Goal: Task Accomplishment & Management: Use online tool/utility

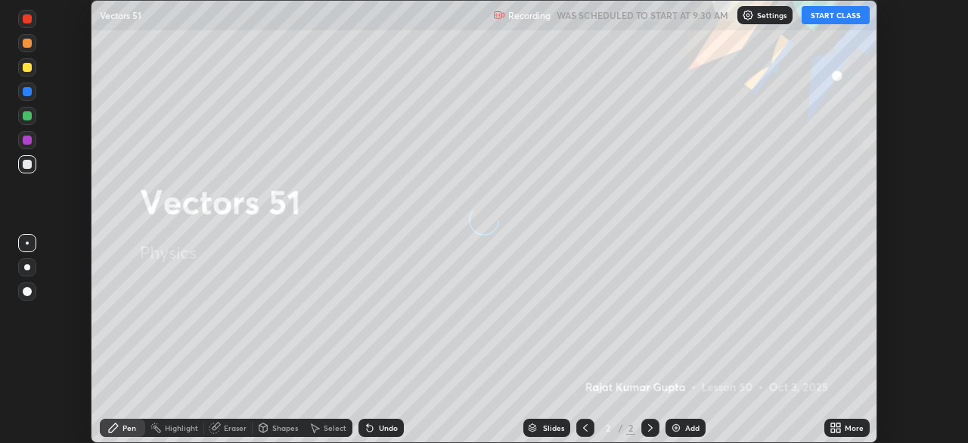
scroll to position [443, 968]
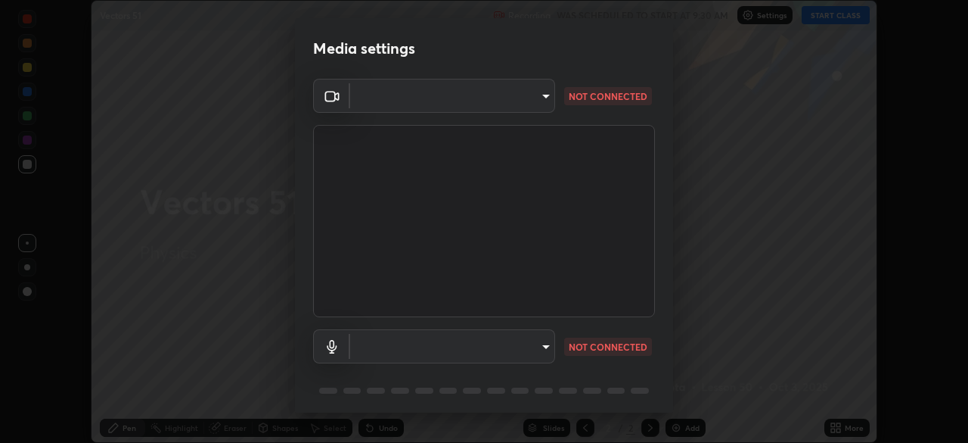
type input "fd61e1b4c03a4778500e2e8730ab38d3a8941c853d38affeb6af643eb9af9756"
type input "2b79d56c09b58016fe4e2c97f5f2451ff13dd11a12c40873618eac17d8191bf9"
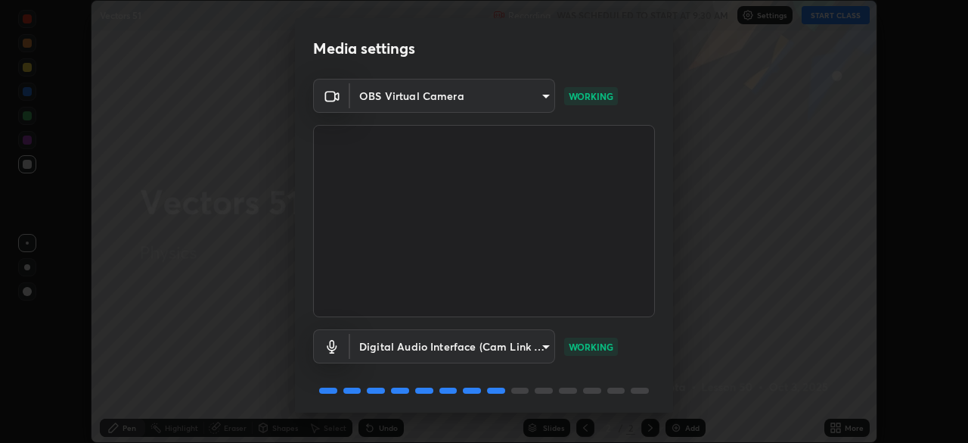
scroll to position [54, 0]
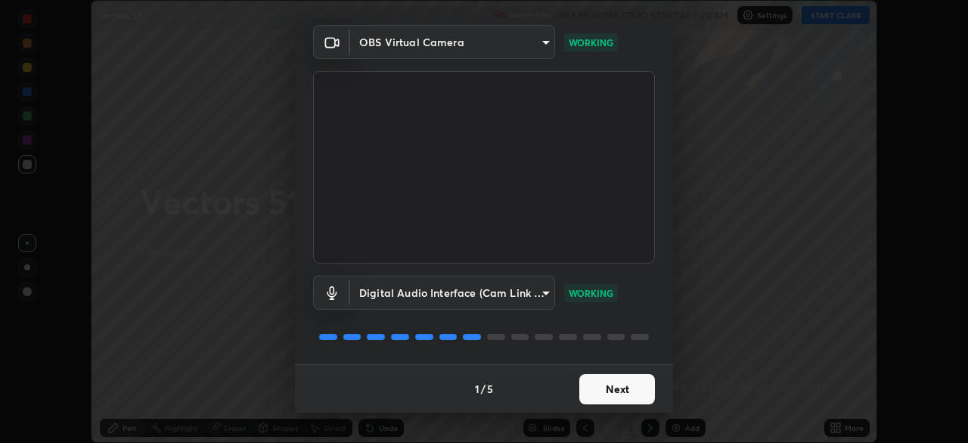
click at [615, 393] on button "Next" at bounding box center [617, 389] width 76 height 30
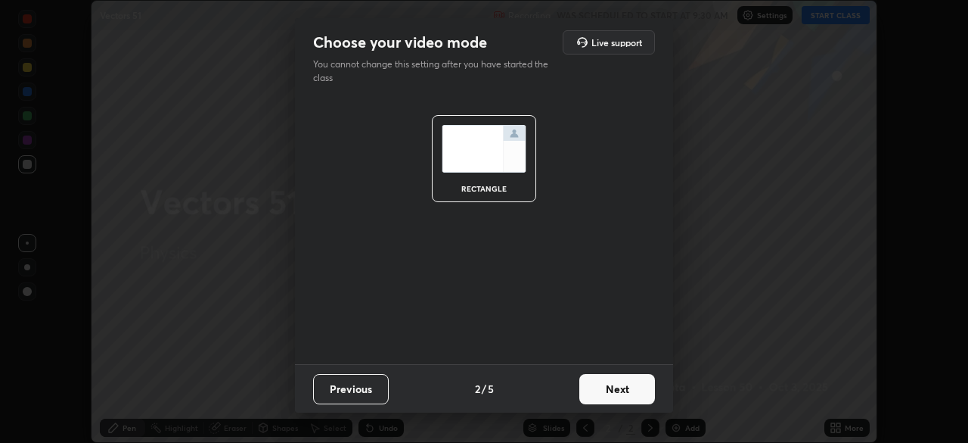
scroll to position [0, 0]
click at [627, 394] on button "Next" at bounding box center [617, 389] width 76 height 30
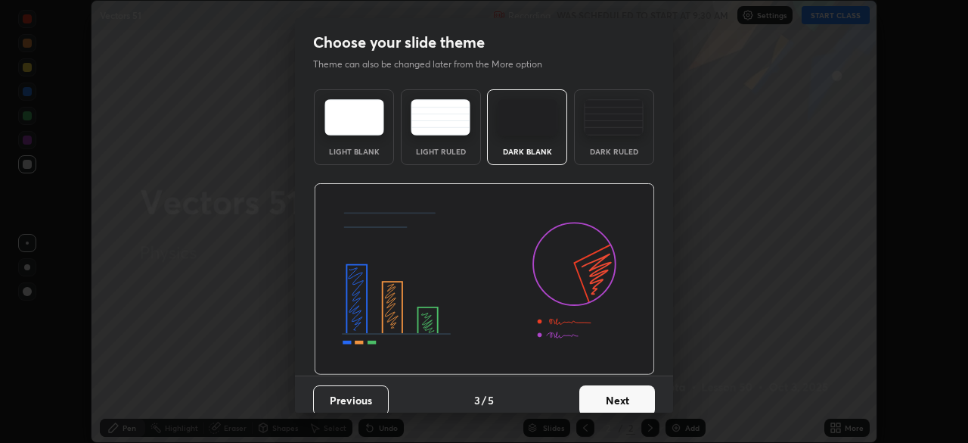
click at [631, 393] on button "Next" at bounding box center [617, 400] width 76 height 30
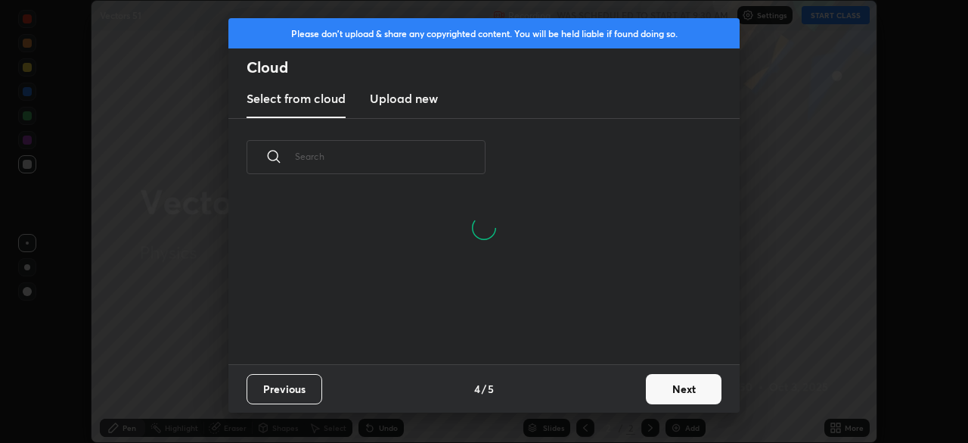
scroll to position [168, 486]
click at [672, 387] on button "Next" at bounding box center [684, 389] width 76 height 30
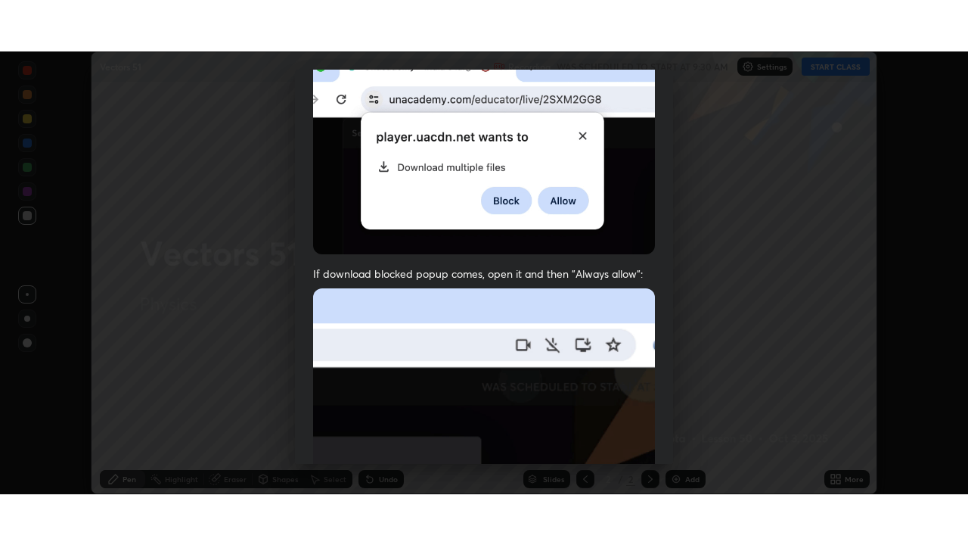
scroll to position [362, 0]
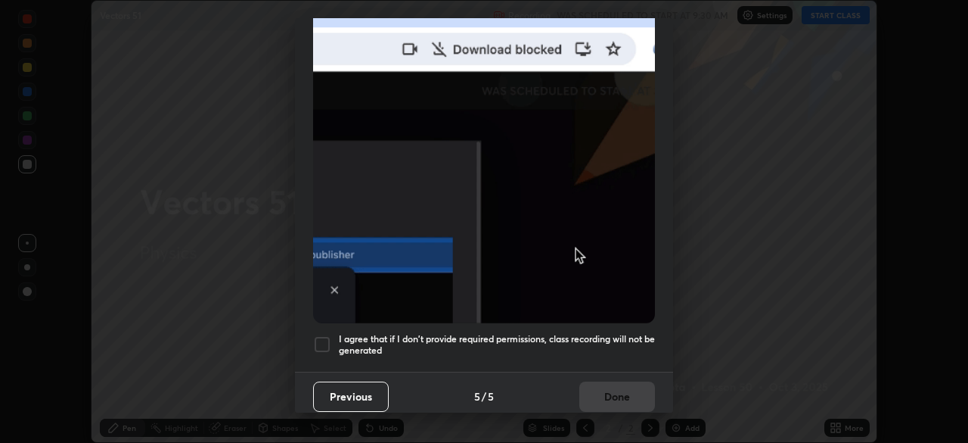
click at [568, 339] on h5 "I agree that if I don't provide required permissions, class recording will not …" at bounding box center [497, 344] width 316 height 23
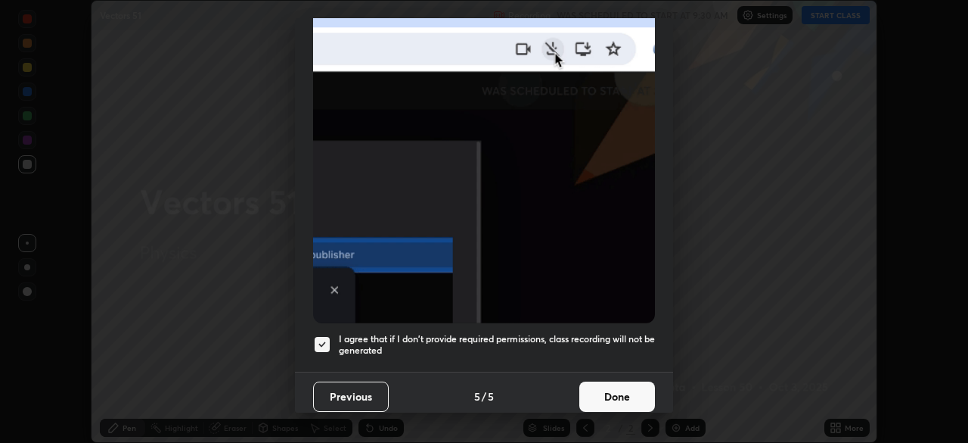
click at [602, 383] on button "Done" at bounding box center [617, 396] width 76 height 30
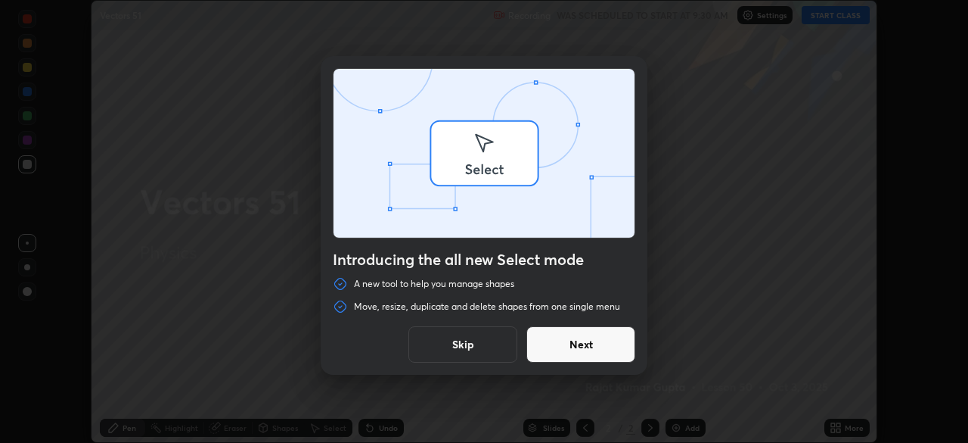
click at [837, 17] on div at bounding box center [484, 221] width 968 height 443
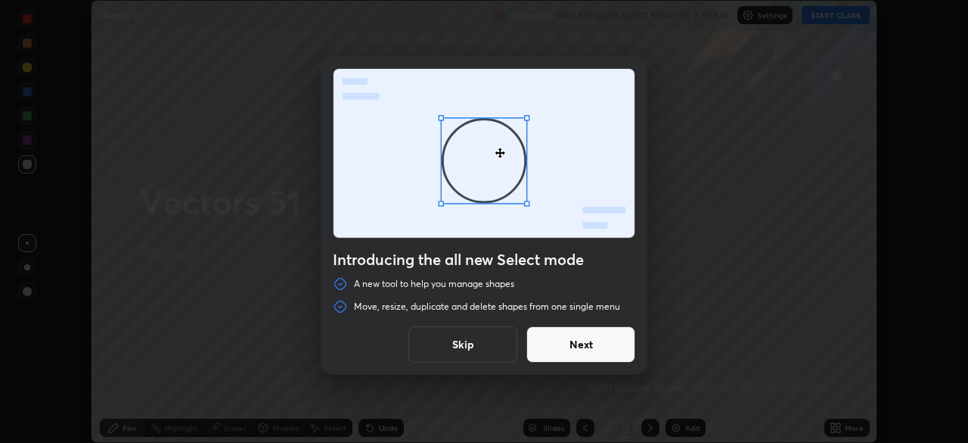
click at [594, 348] on button "Next" at bounding box center [581, 344] width 109 height 36
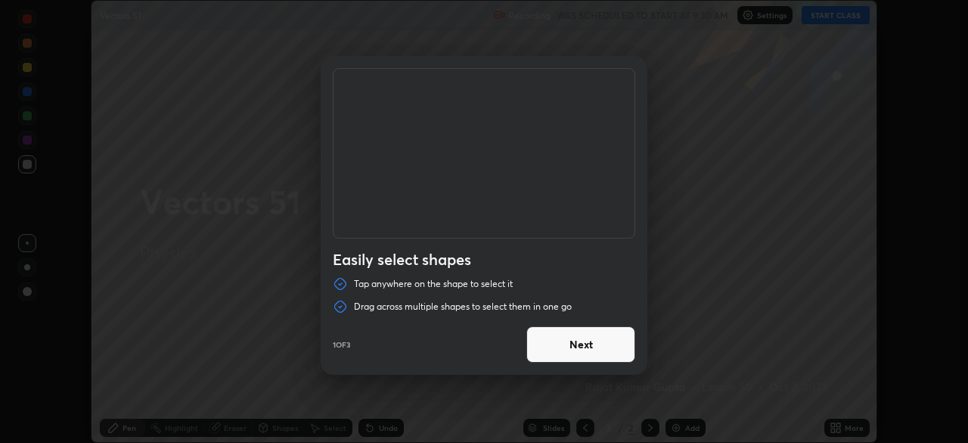
click at [604, 349] on button "Next" at bounding box center [581, 344] width 109 height 36
click at [609, 349] on button "Next" at bounding box center [581, 344] width 109 height 36
click at [608, 354] on button "Done" at bounding box center [581, 344] width 109 height 36
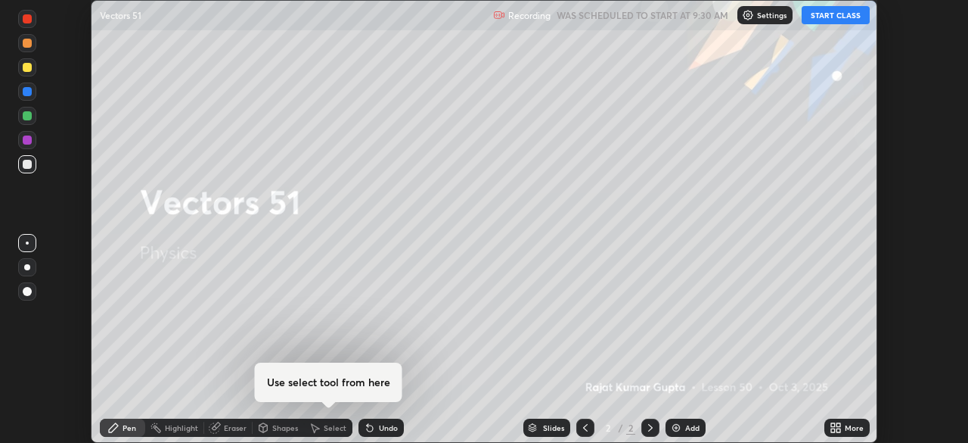
click at [837, 20] on button "START CLASS" at bounding box center [836, 15] width 68 height 18
click at [851, 426] on div "More" at bounding box center [854, 428] width 19 height 8
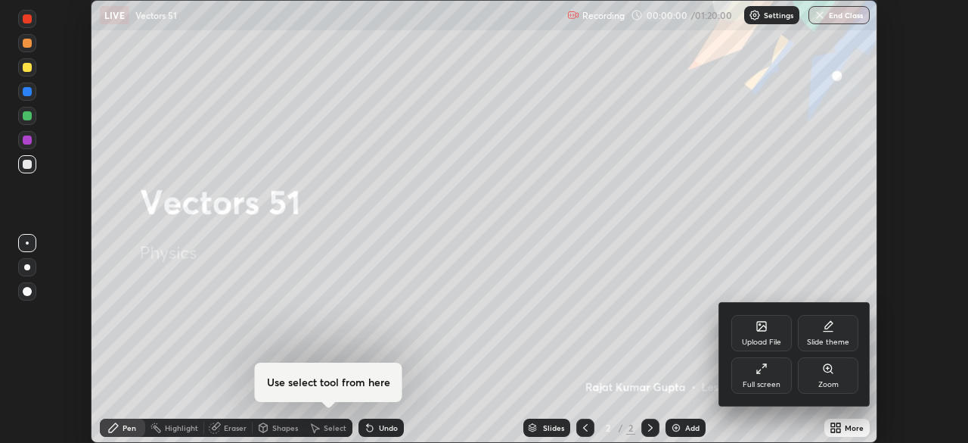
click at [784, 377] on div "Full screen" at bounding box center [762, 375] width 61 height 36
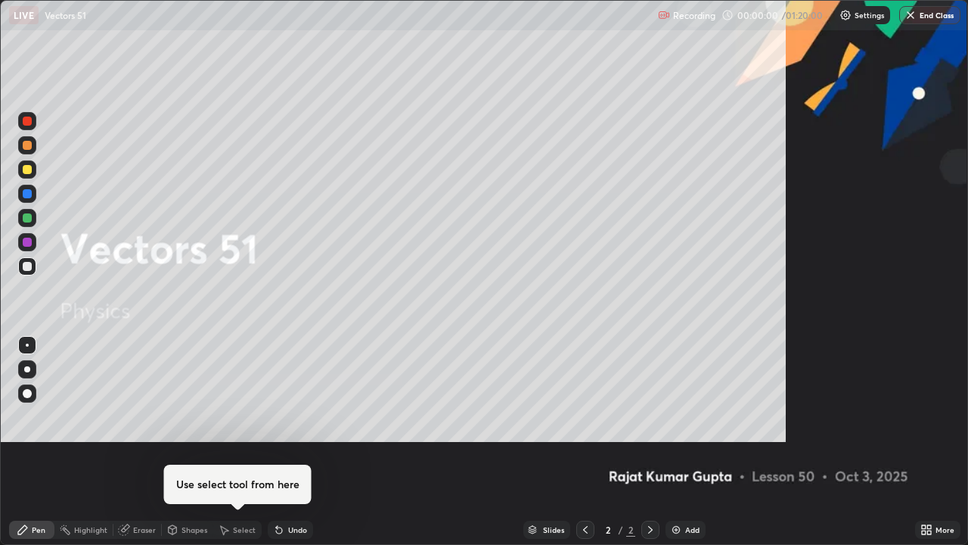
scroll to position [545, 968]
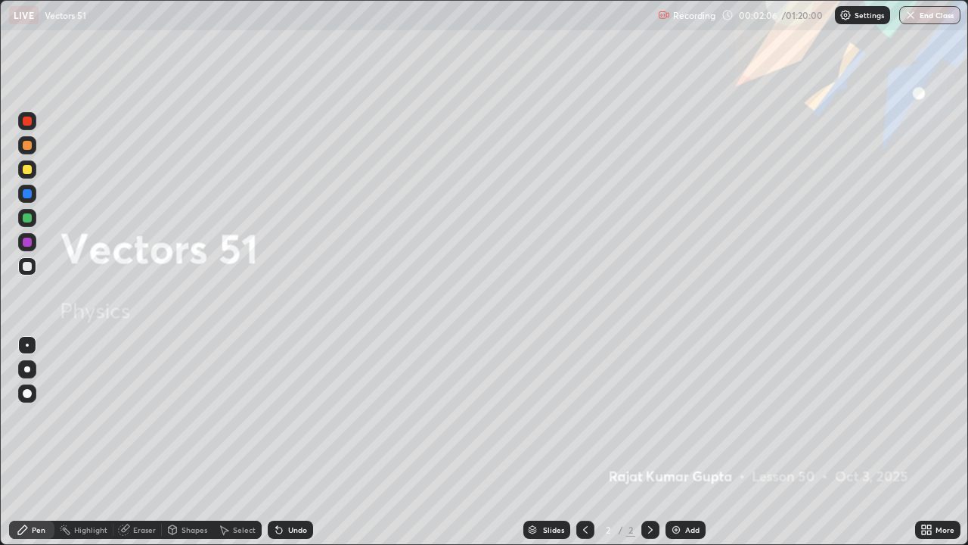
click at [688, 442] on div "Add" at bounding box center [692, 530] width 14 height 8
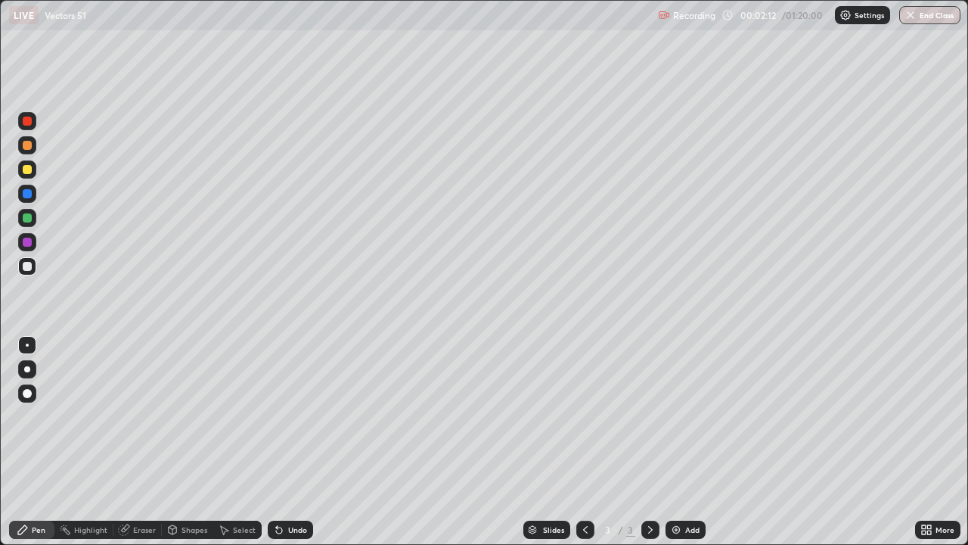
click at [24, 395] on div at bounding box center [27, 393] width 9 height 9
click at [31, 394] on div at bounding box center [27, 393] width 9 height 9
click at [242, 442] on div "Select" at bounding box center [244, 530] width 23 height 8
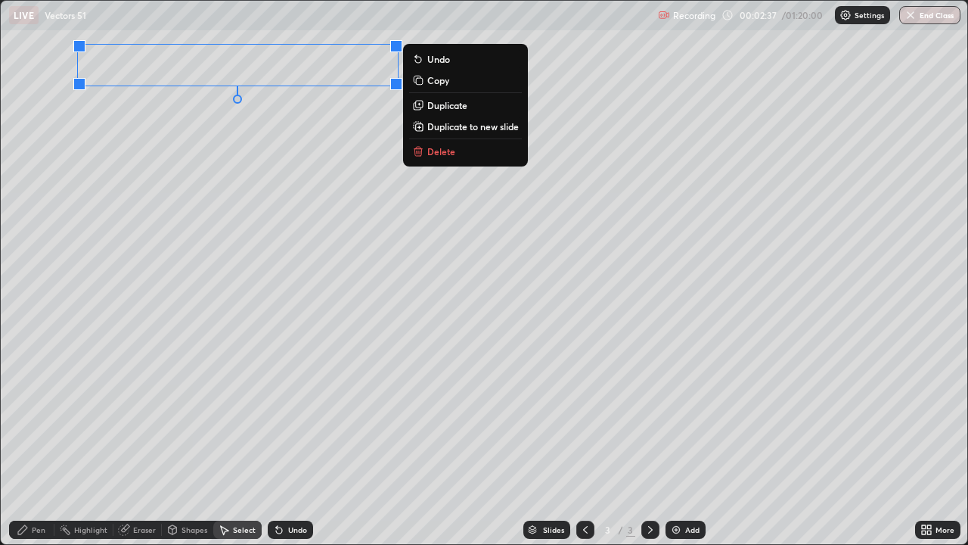
click at [204, 177] on div "0 ° Undo Copy Duplicate Duplicate to new slide Delete" at bounding box center [484, 272] width 967 height 543
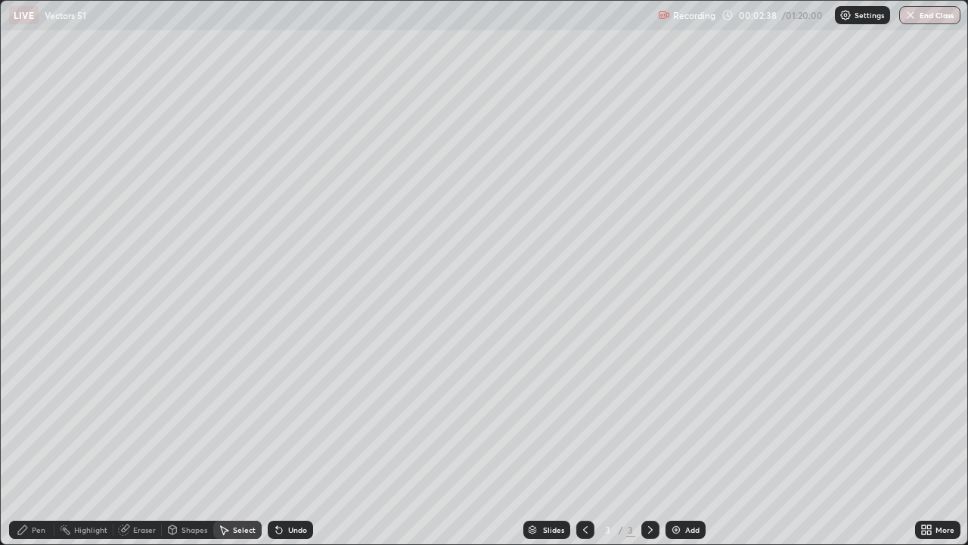
click at [39, 442] on div "Pen" at bounding box center [39, 530] width 14 height 8
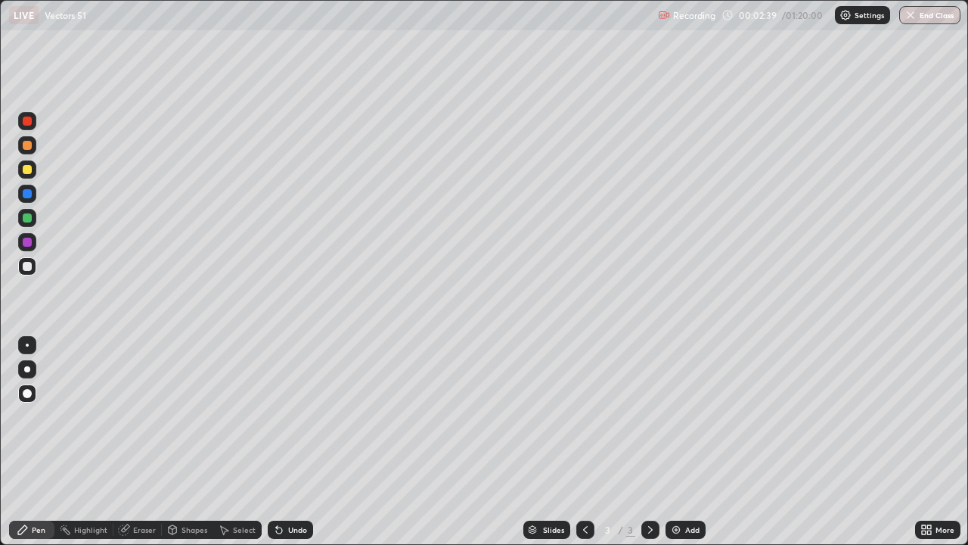
click at [38, 442] on div "Pen" at bounding box center [39, 530] width 14 height 8
click at [28, 267] on div at bounding box center [27, 266] width 9 height 9
click at [292, 442] on div "Undo" at bounding box center [297, 530] width 19 height 8
click at [29, 269] on div at bounding box center [27, 266] width 9 height 9
click at [23, 215] on div at bounding box center [27, 217] width 9 height 9
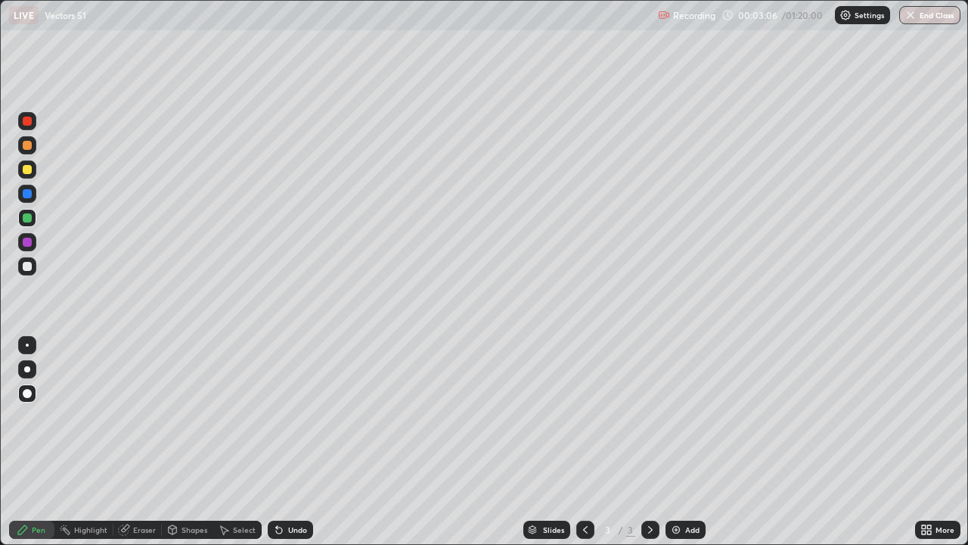
click at [26, 266] on div at bounding box center [27, 266] width 9 height 9
click at [305, 442] on div "Undo" at bounding box center [290, 529] width 45 height 18
click at [26, 216] on div at bounding box center [27, 217] width 9 height 9
click at [282, 442] on icon at bounding box center [279, 530] width 12 height 12
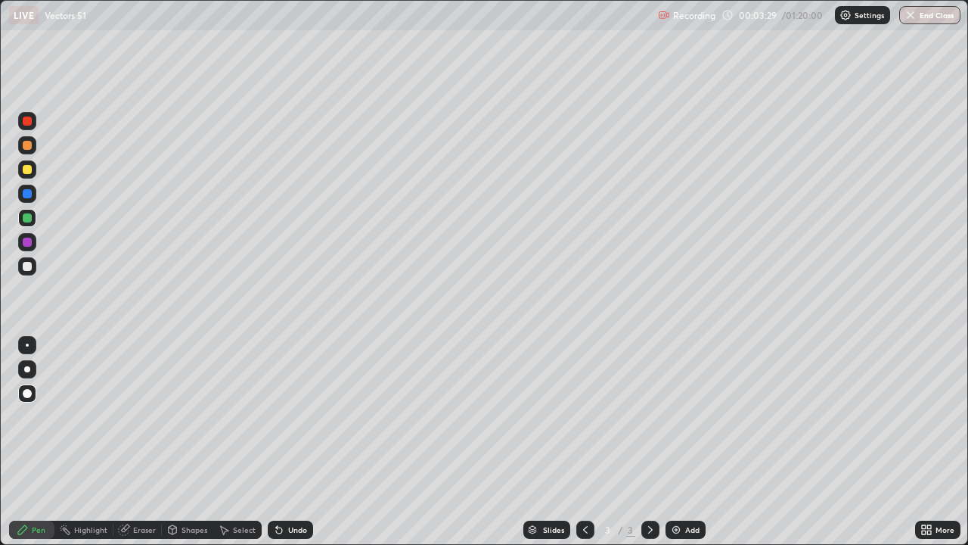
click at [281, 442] on icon at bounding box center [279, 530] width 12 height 12
click at [25, 169] on div at bounding box center [27, 169] width 9 height 9
click at [26, 241] on div at bounding box center [27, 242] width 9 height 9
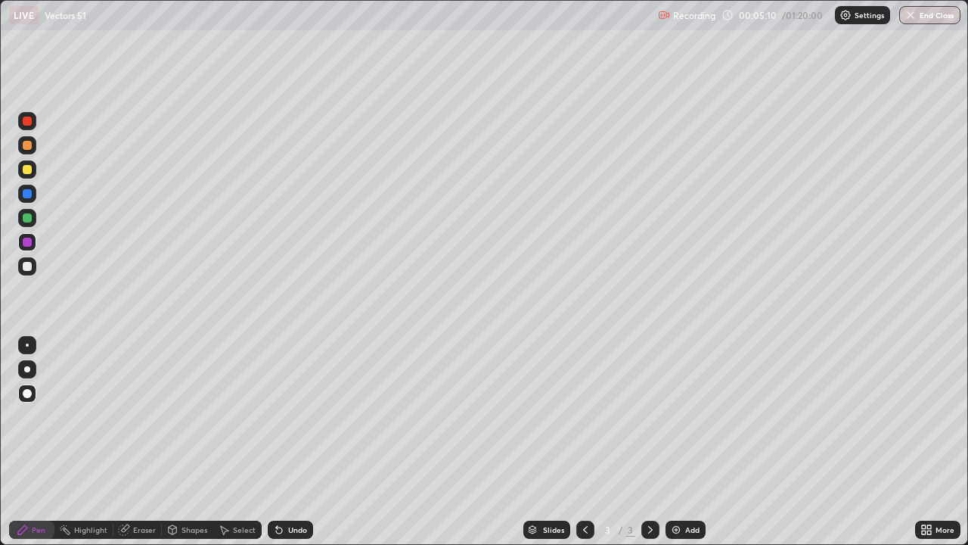
click at [23, 275] on div at bounding box center [27, 266] width 18 height 18
click at [25, 268] on div at bounding box center [27, 266] width 9 height 9
click at [24, 166] on div at bounding box center [27, 169] width 9 height 9
click at [30, 264] on div at bounding box center [27, 266] width 9 height 9
click at [28, 243] on div at bounding box center [27, 242] width 9 height 9
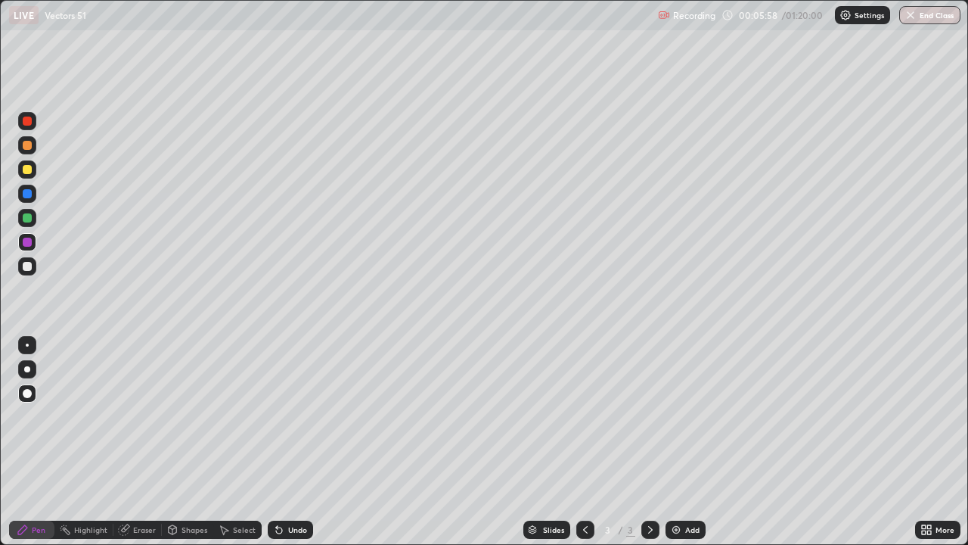
click at [300, 442] on div "Undo" at bounding box center [297, 530] width 19 height 8
click at [287, 442] on div "Undo" at bounding box center [290, 529] width 45 height 18
click at [25, 200] on div at bounding box center [27, 194] width 18 height 18
click at [24, 214] on div at bounding box center [27, 217] width 9 height 9
click at [23, 172] on div at bounding box center [27, 169] width 9 height 9
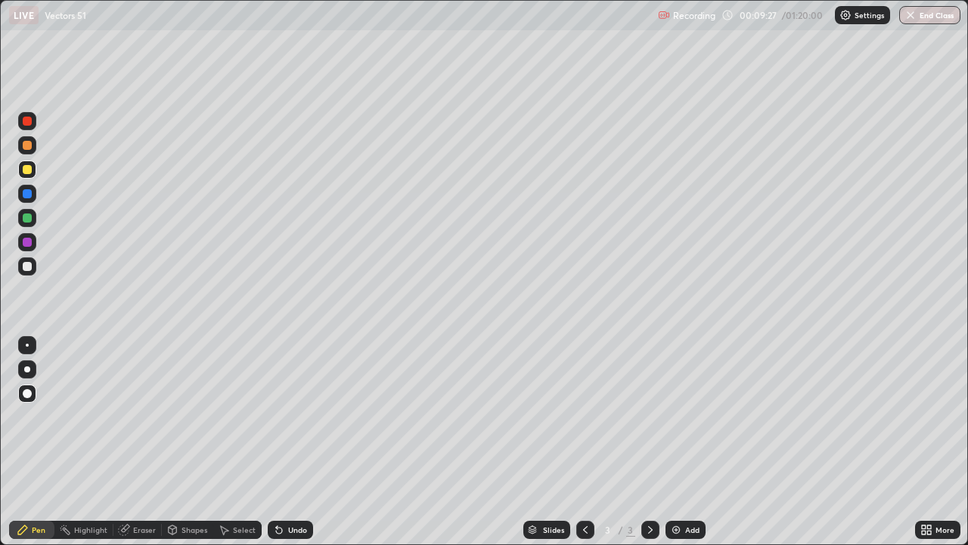
click at [25, 194] on div at bounding box center [27, 193] width 9 height 9
click at [33, 266] on div at bounding box center [27, 266] width 18 height 18
click at [29, 241] on div at bounding box center [27, 242] width 9 height 9
click at [657, 442] on div at bounding box center [651, 529] width 18 height 18
click at [681, 442] on div "Add" at bounding box center [686, 529] width 40 height 18
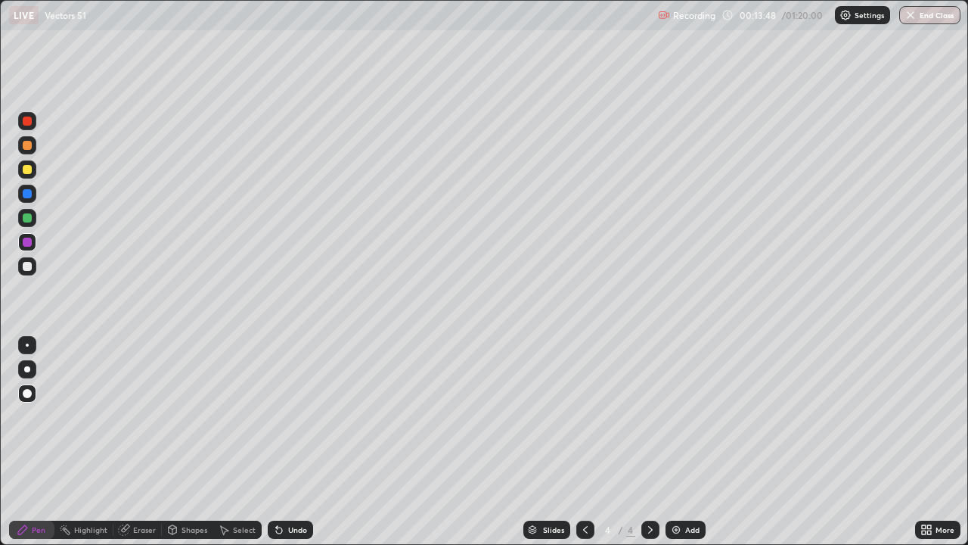
click at [577, 442] on div at bounding box center [585, 529] width 18 height 18
click at [290, 442] on div "Undo" at bounding box center [290, 529] width 45 height 18
click at [285, 442] on div "Undo" at bounding box center [290, 529] width 45 height 18
click at [290, 442] on div "Undo" at bounding box center [297, 530] width 19 height 8
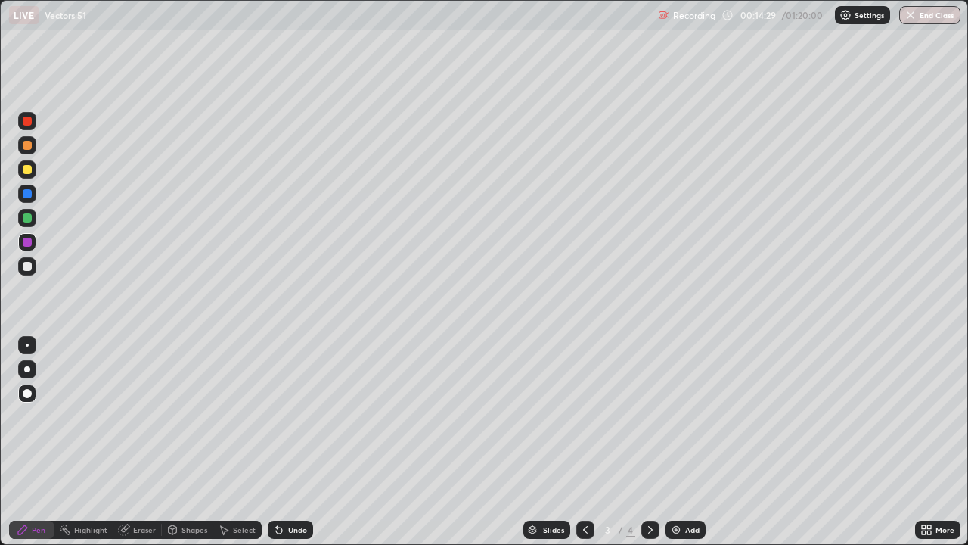
click at [294, 442] on div "Undo" at bounding box center [297, 530] width 19 height 8
click at [284, 442] on div "Undo" at bounding box center [290, 529] width 45 height 18
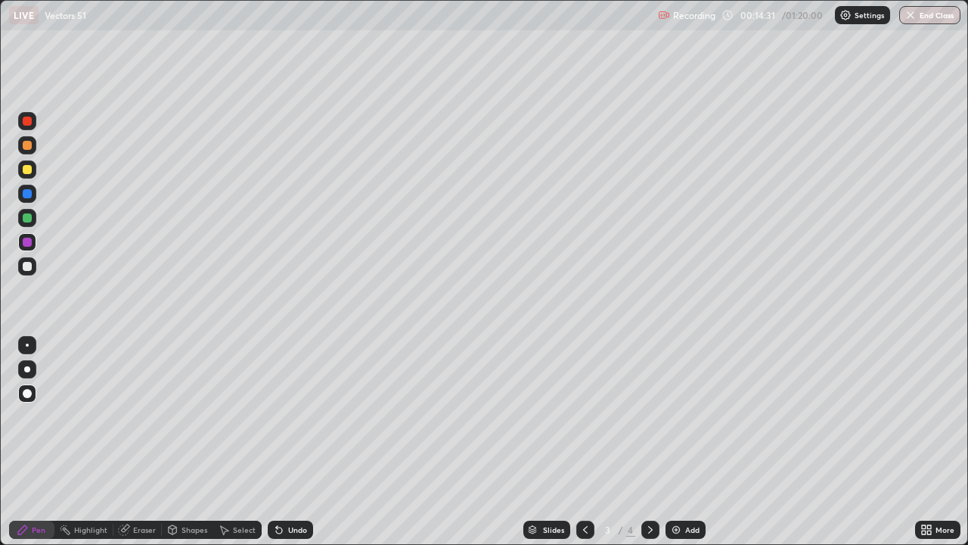
click at [288, 442] on div "Undo" at bounding box center [297, 530] width 19 height 8
click at [292, 442] on div "Undo" at bounding box center [297, 530] width 19 height 8
click at [656, 442] on div at bounding box center [651, 529] width 18 height 30
click at [30, 268] on div at bounding box center [27, 266] width 9 height 9
click at [23, 245] on div at bounding box center [27, 242] width 9 height 9
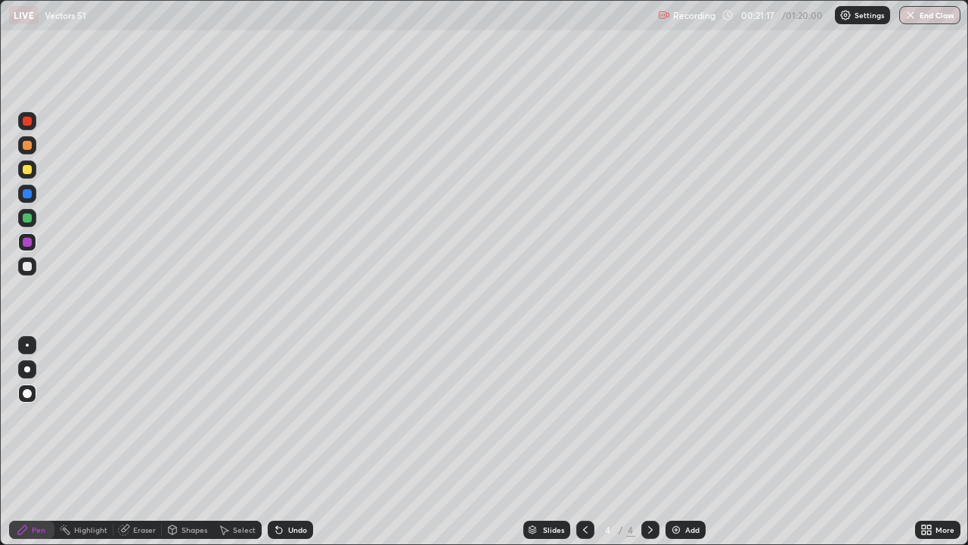
click at [298, 442] on div "Undo" at bounding box center [290, 529] width 45 height 18
click at [294, 442] on div "Undo" at bounding box center [290, 529] width 45 height 18
click at [288, 442] on div "Undo" at bounding box center [290, 529] width 45 height 18
click at [286, 442] on div "Undo" at bounding box center [290, 529] width 45 height 18
click at [284, 442] on div "Undo" at bounding box center [290, 529] width 45 height 18
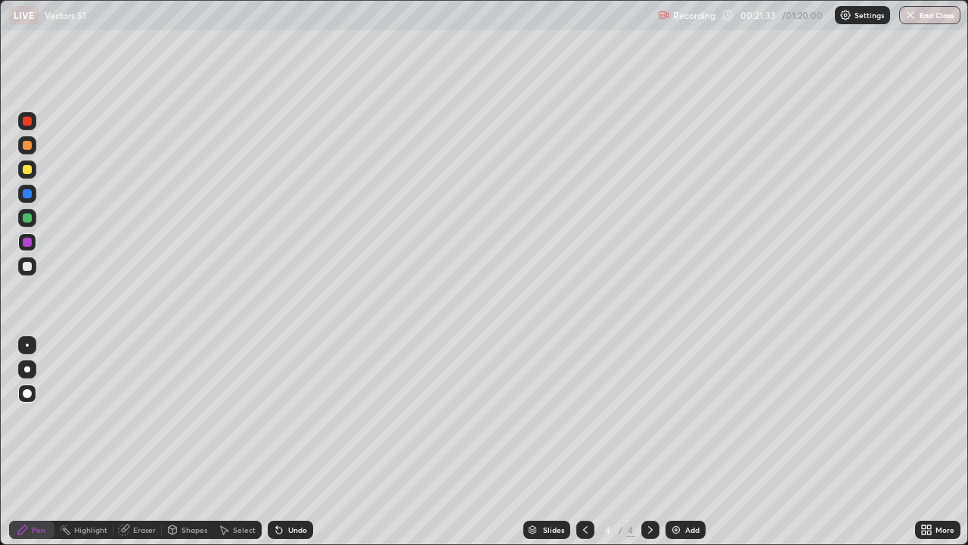
click at [23, 262] on div at bounding box center [27, 266] width 18 height 18
click at [649, 442] on icon at bounding box center [651, 530] width 12 height 12
click at [688, 442] on div "Add" at bounding box center [692, 530] width 14 height 8
click at [27, 243] on div at bounding box center [27, 242] width 9 height 9
click at [27, 263] on div at bounding box center [27, 266] width 9 height 9
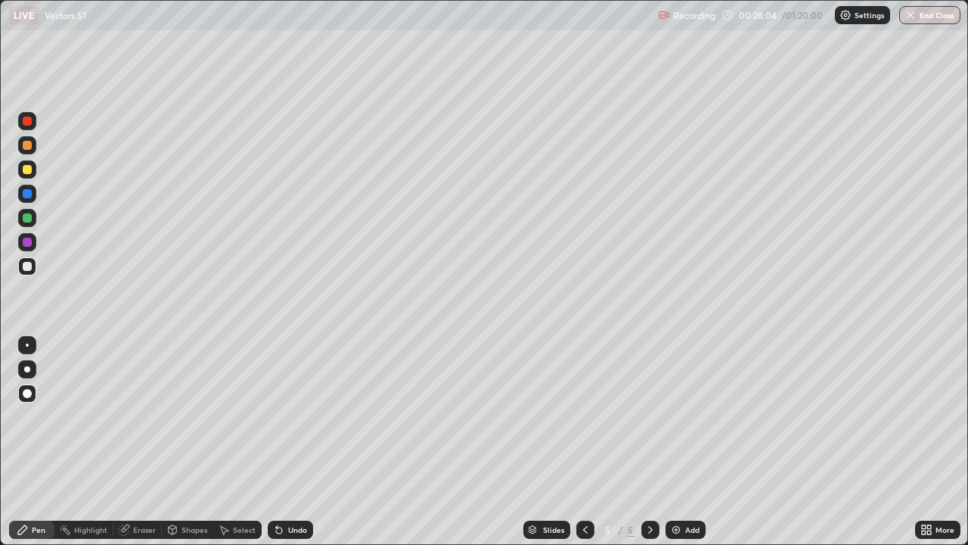
click at [28, 245] on div at bounding box center [27, 242] width 9 height 9
click at [30, 268] on div at bounding box center [27, 266] width 9 height 9
click at [576, 442] on div at bounding box center [585, 529] width 18 height 18
click at [583, 442] on icon at bounding box center [585, 530] width 12 height 12
click at [649, 442] on icon at bounding box center [651, 530] width 12 height 12
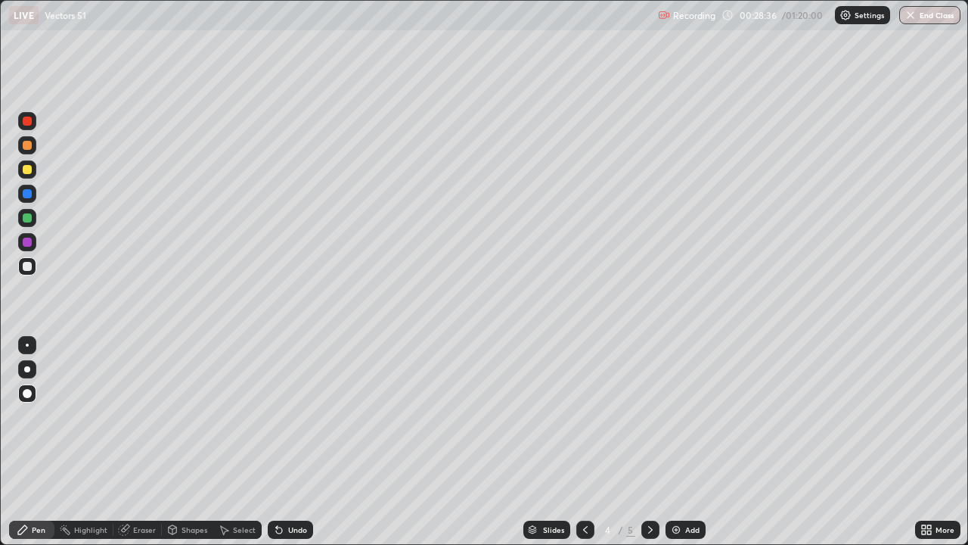
click at [656, 442] on div at bounding box center [651, 529] width 18 height 18
click at [26, 244] on div at bounding box center [27, 242] width 9 height 9
click at [29, 268] on div at bounding box center [27, 266] width 9 height 9
click at [144, 442] on div "Eraser" at bounding box center [144, 530] width 23 height 8
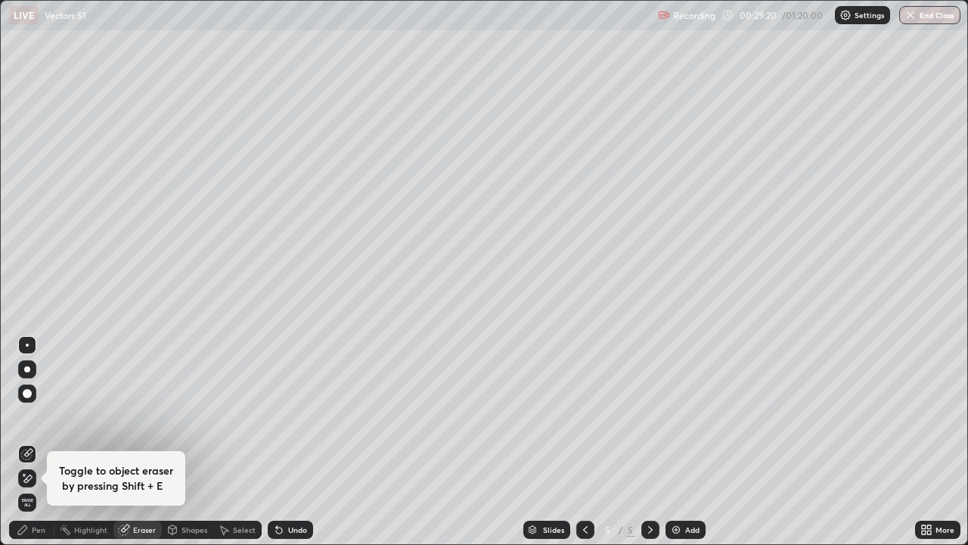
click at [48, 442] on div "Pen" at bounding box center [31, 529] width 45 height 18
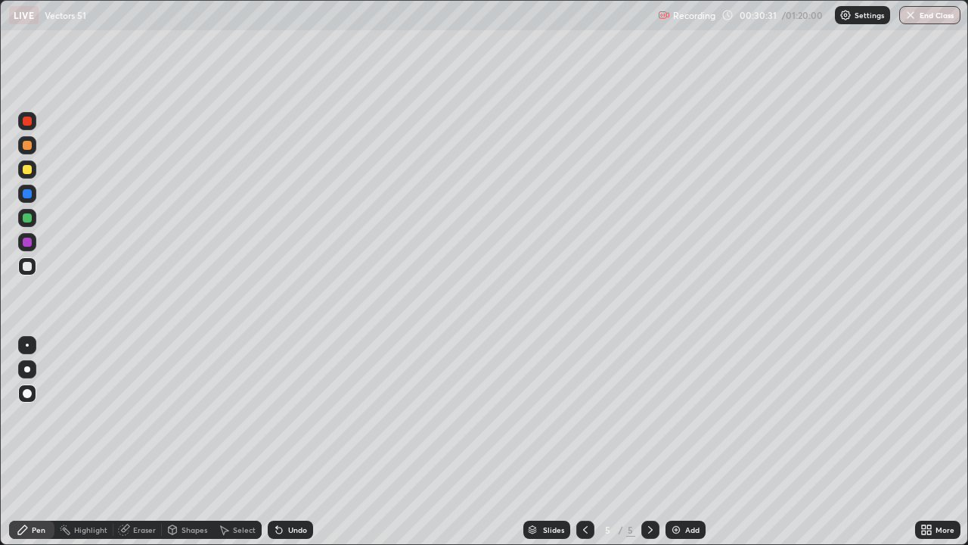
click at [151, 442] on div "Eraser" at bounding box center [144, 530] width 23 height 8
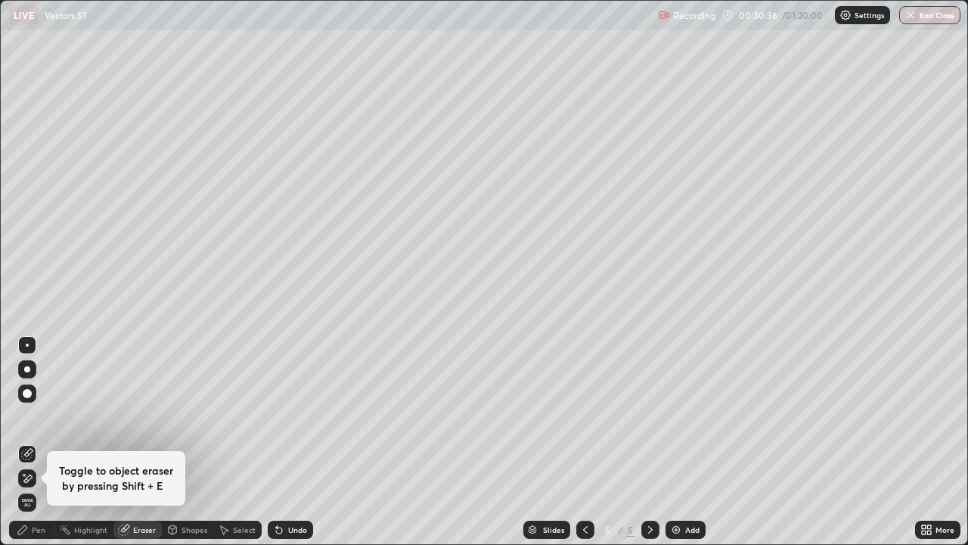
click at [39, 442] on div "Pen" at bounding box center [39, 530] width 14 height 8
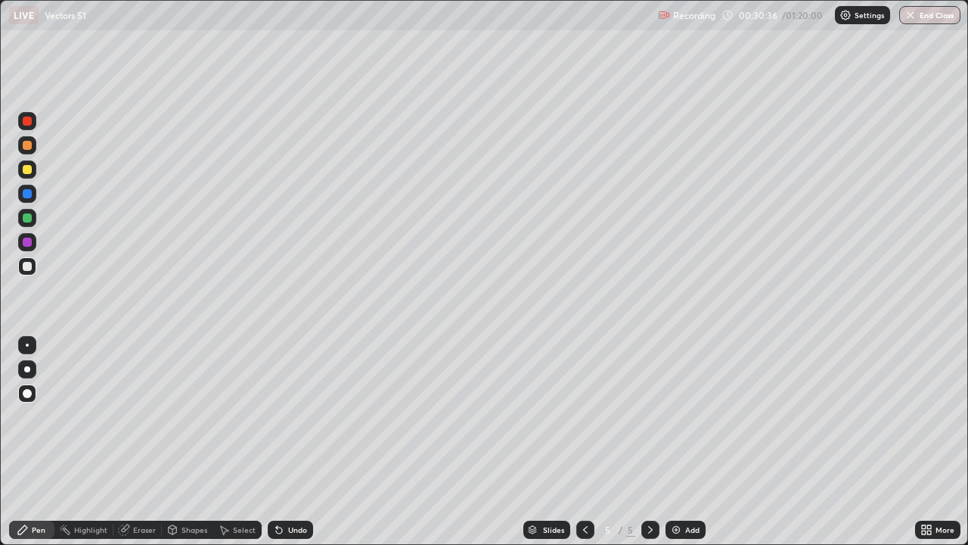
click at [34, 442] on div "Pen" at bounding box center [39, 530] width 14 height 8
click at [30, 194] on div at bounding box center [27, 193] width 9 height 9
click at [29, 221] on div at bounding box center [27, 217] width 9 height 9
click at [291, 442] on div "Undo" at bounding box center [290, 529] width 45 height 18
click at [28, 170] on div at bounding box center [27, 169] width 9 height 9
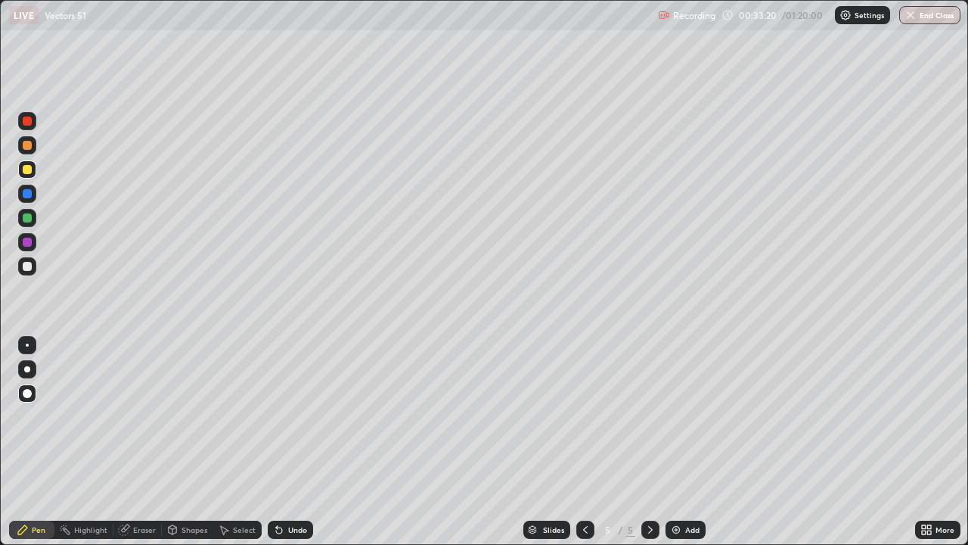
click at [192, 442] on div "Shapes" at bounding box center [195, 530] width 26 height 8
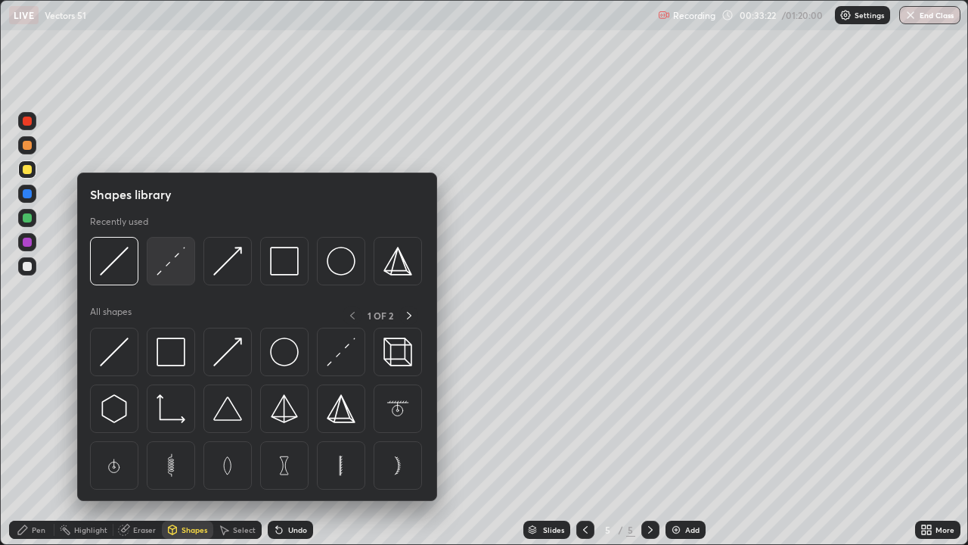
click at [167, 267] on img at bounding box center [171, 261] width 29 height 29
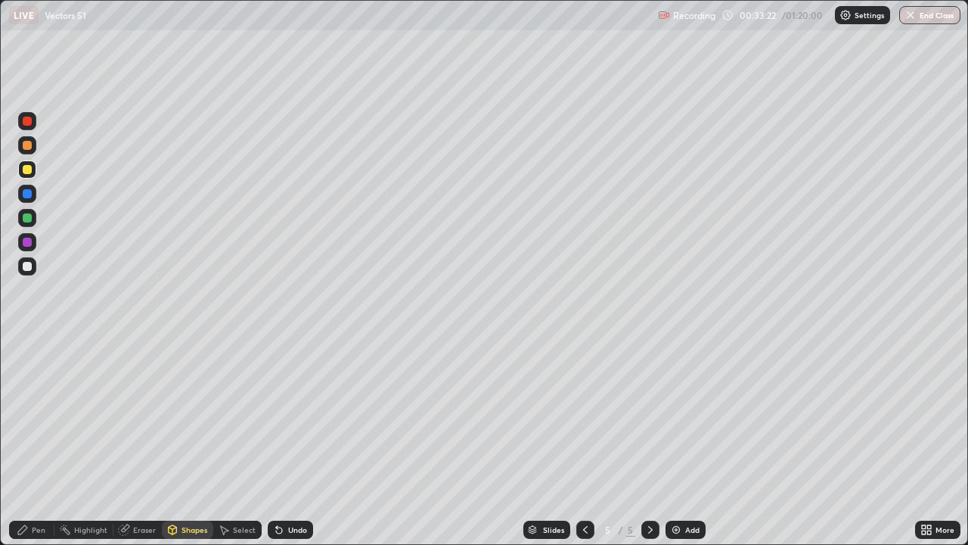
click at [30, 222] on div at bounding box center [27, 218] width 18 height 18
click at [27, 442] on icon at bounding box center [23, 530] width 12 height 12
click at [27, 167] on div at bounding box center [27, 169] width 9 height 9
click at [656, 442] on div at bounding box center [651, 529] width 18 height 18
click at [680, 442] on img at bounding box center [676, 530] width 12 height 12
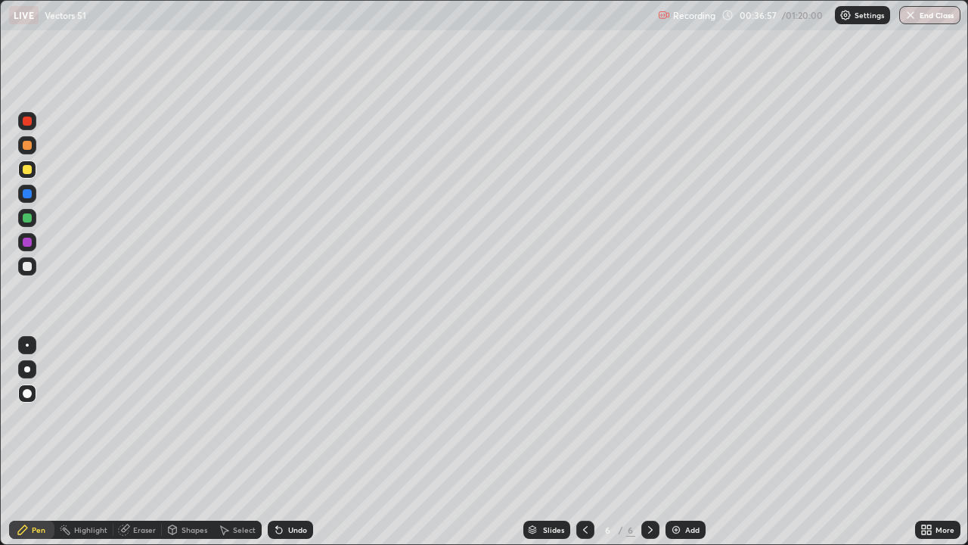
click at [26, 242] on div at bounding box center [27, 242] width 9 height 9
click at [29, 269] on div at bounding box center [27, 266] width 9 height 9
click at [28, 222] on div at bounding box center [27, 217] width 9 height 9
click at [27, 170] on div at bounding box center [27, 169] width 9 height 9
click at [25, 126] on div at bounding box center [27, 121] width 18 height 18
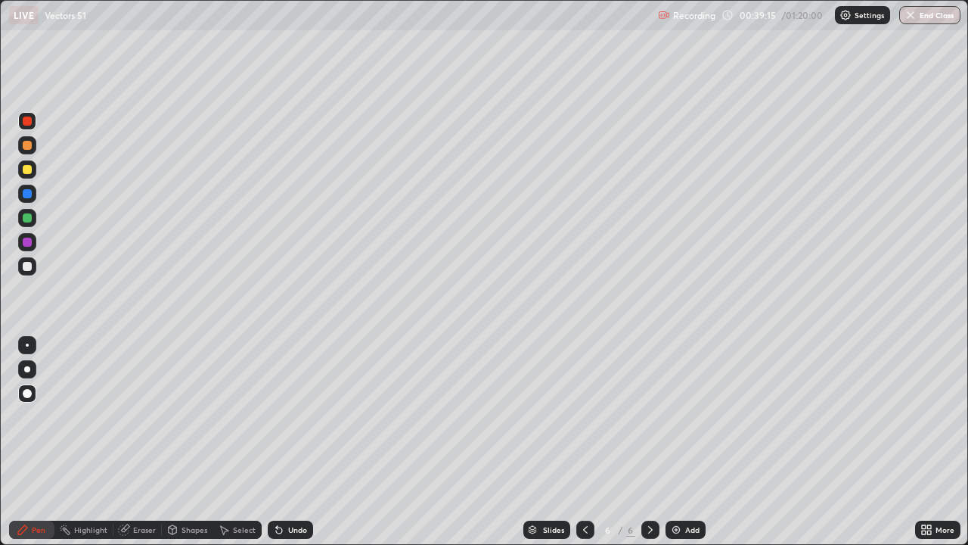
click at [25, 269] on div at bounding box center [27, 266] width 9 height 9
click at [27, 266] on div at bounding box center [27, 266] width 9 height 9
click at [289, 442] on div "Undo" at bounding box center [297, 530] width 19 height 8
click at [283, 442] on div "Undo" at bounding box center [290, 529] width 45 height 18
click at [28, 244] on div at bounding box center [27, 242] width 9 height 9
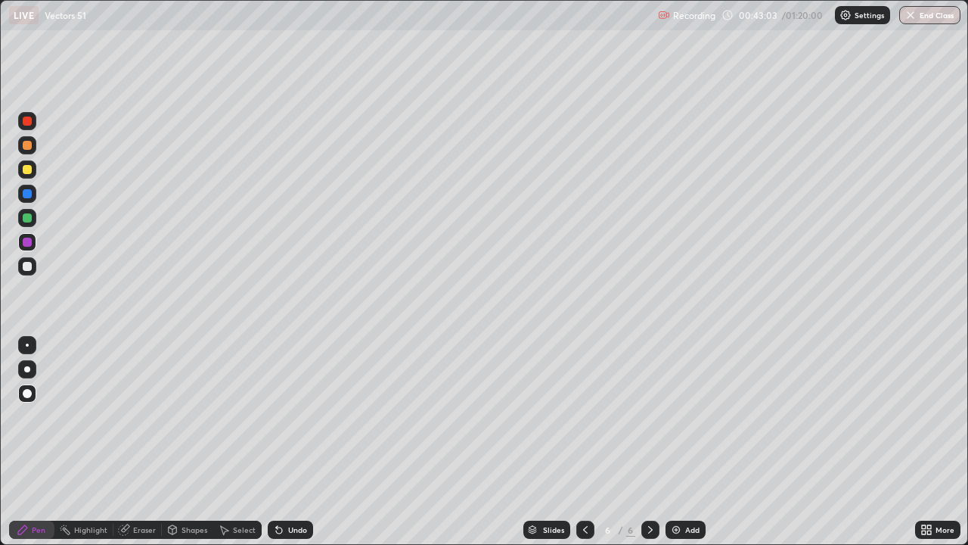
click at [299, 442] on div "Undo" at bounding box center [297, 530] width 19 height 8
click at [31, 270] on div at bounding box center [27, 266] width 18 height 18
click at [142, 442] on div "Eraser" at bounding box center [144, 530] width 23 height 8
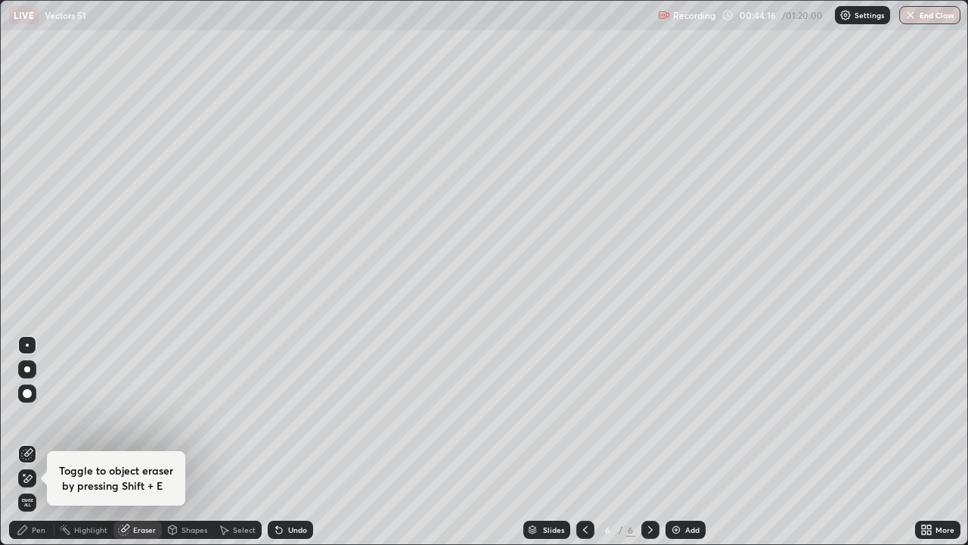
click at [42, 442] on div "Pen" at bounding box center [31, 529] width 45 height 18
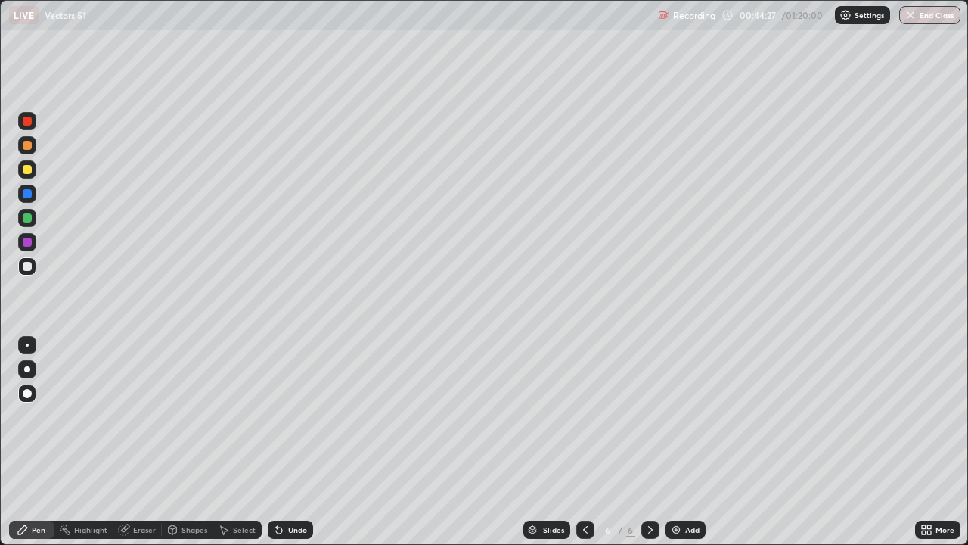
click at [139, 442] on div "Eraser" at bounding box center [144, 530] width 23 height 8
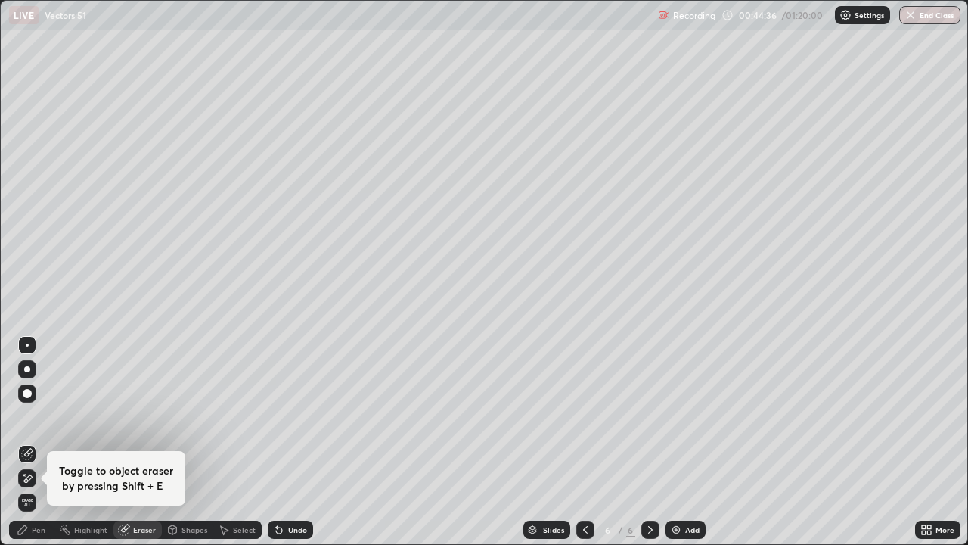
click at [34, 442] on div "Pen" at bounding box center [39, 530] width 14 height 8
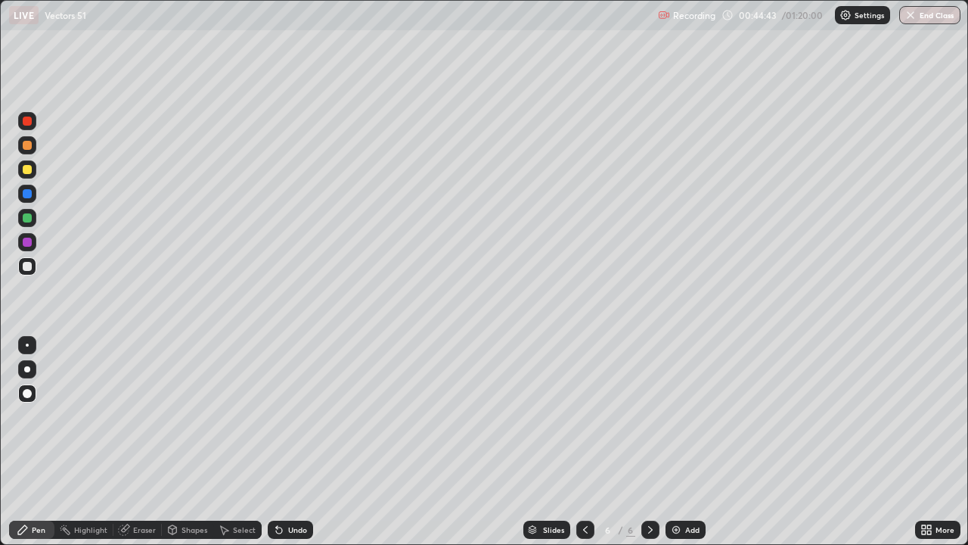
click at [288, 442] on div "Undo" at bounding box center [297, 530] width 19 height 8
click at [285, 442] on div "Undo" at bounding box center [290, 529] width 45 height 18
click at [142, 442] on div "Eraser" at bounding box center [137, 529] width 48 height 18
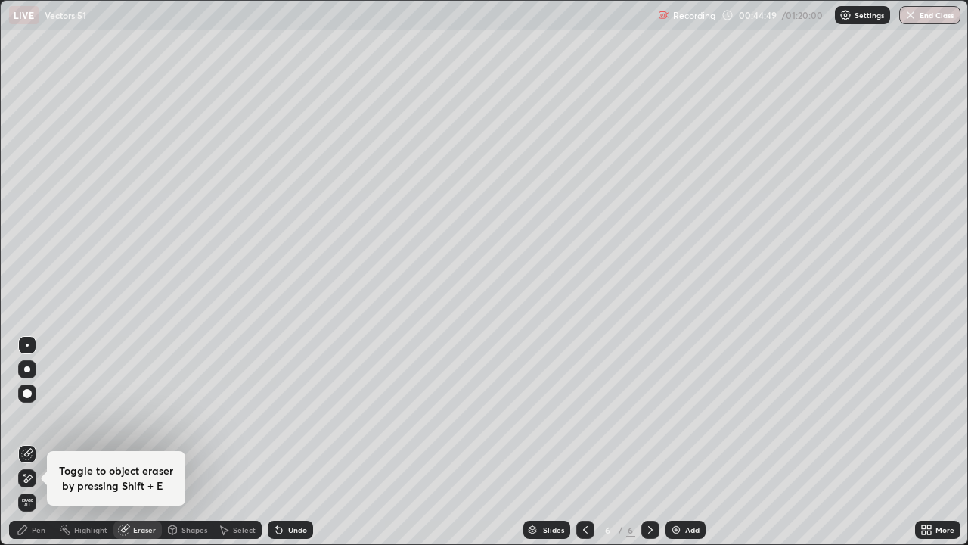
click at [44, 442] on div "Pen" at bounding box center [39, 530] width 14 height 8
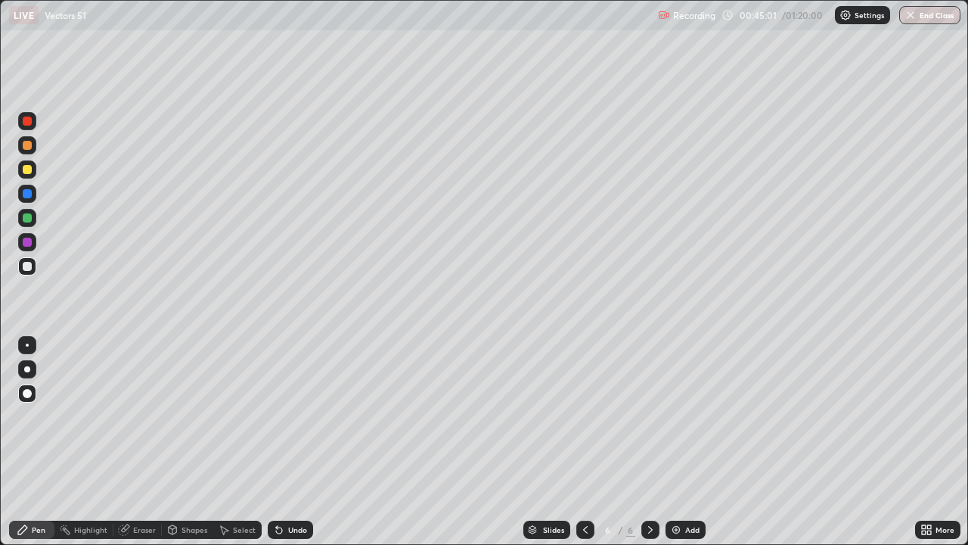
click at [211, 442] on div "Shapes" at bounding box center [187, 529] width 51 height 18
click at [143, 442] on div "Eraser" at bounding box center [144, 530] width 23 height 8
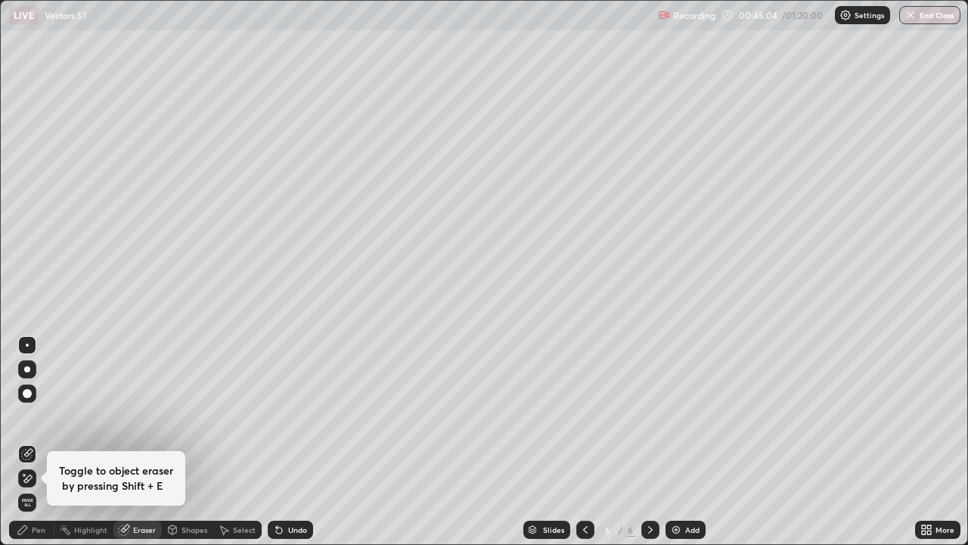
click at [30, 442] on div "Pen" at bounding box center [31, 529] width 45 height 18
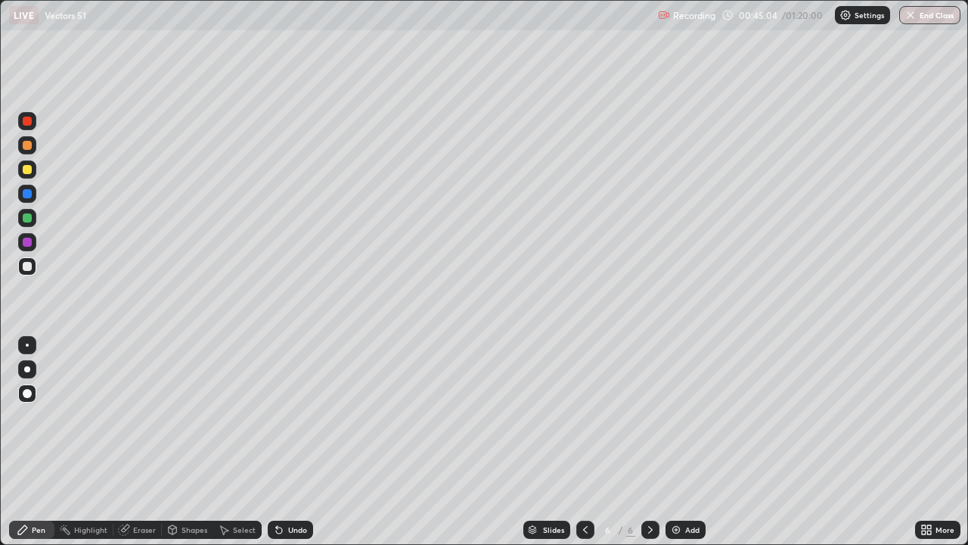
click at [31, 442] on div "Pen" at bounding box center [31, 529] width 45 height 18
click at [149, 442] on div "Eraser" at bounding box center [144, 530] width 23 height 8
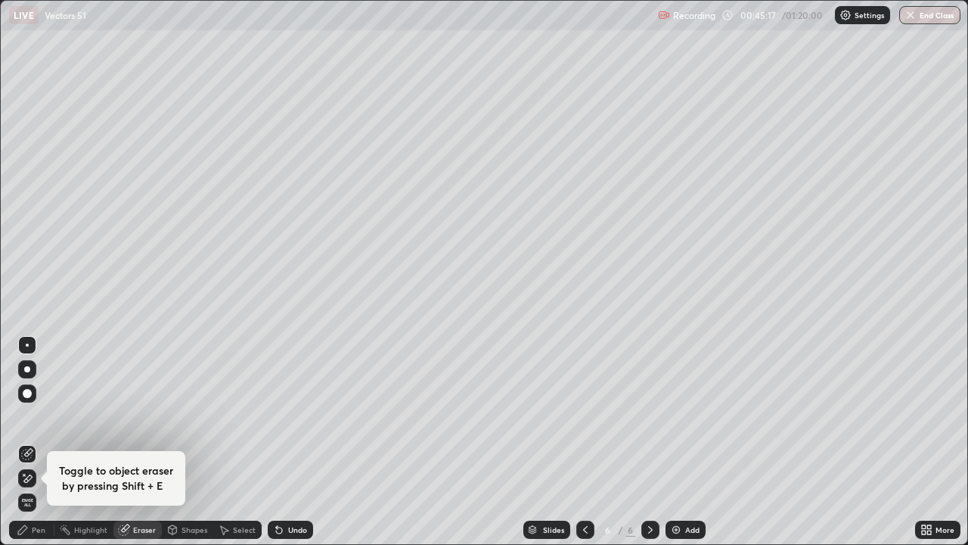
click at [42, 442] on div "Pen" at bounding box center [39, 530] width 14 height 8
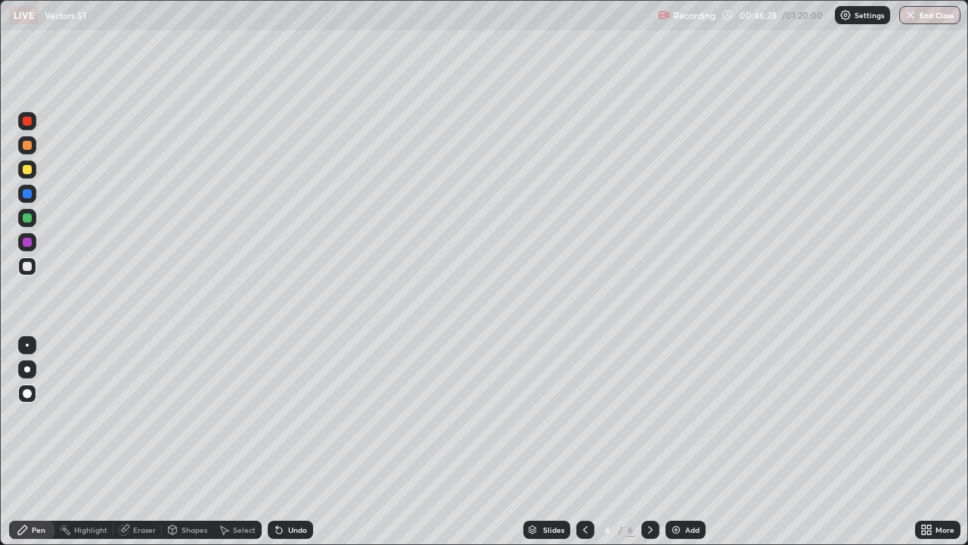
click at [30, 241] on div at bounding box center [27, 242] width 9 height 9
click at [585, 442] on icon at bounding box center [585, 530] width 5 height 8
click at [654, 442] on icon at bounding box center [651, 530] width 12 height 12
click at [656, 442] on div at bounding box center [651, 529] width 18 height 18
click at [30, 221] on div at bounding box center [27, 217] width 9 height 9
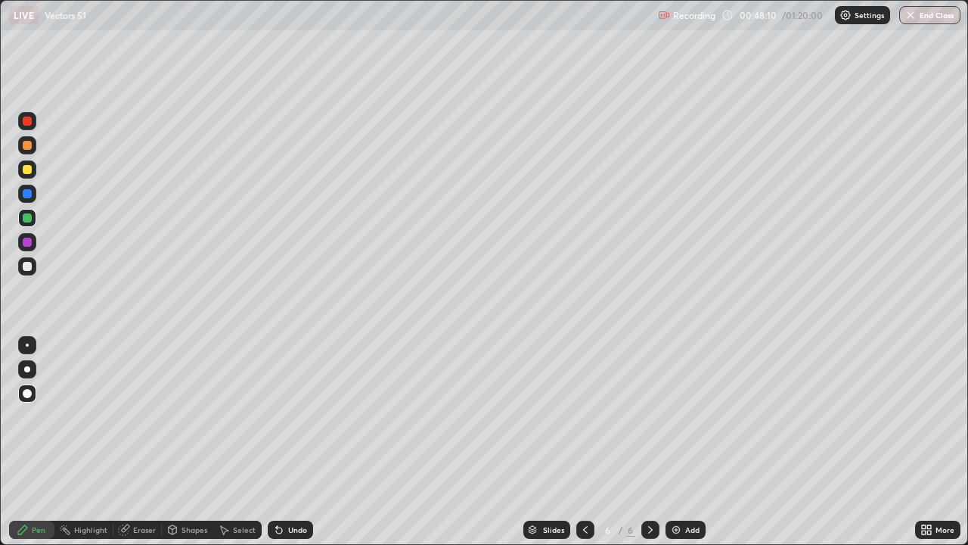
click at [25, 396] on div at bounding box center [27, 393] width 9 height 9
click at [289, 442] on div "Undo" at bounding box center [297, 530] width 19 height 8
click at [292, 442] on div "Undo" at bounding box center [290, 529] width 45 height 18
click at [293, 442] on div "Undo" at bounding box center [297, 530] width 19 height 8
click at [34, 271] on div at bounding box center [27, 266] width 18 height 18
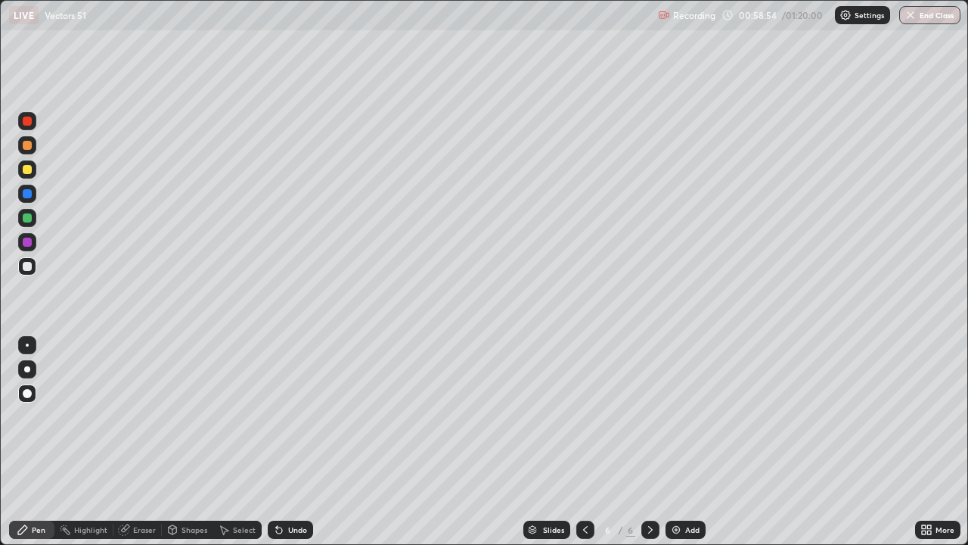
click at [295, 442] on div "Undo" at bounding box center [297, 530] width 19 height 8
click at [294, 442] on div "Undo" at bounding box center [297, 530] width 19 height 8
click at [291, 442] on div "Undo" at bounding box center [297, 530] width 19 height 8
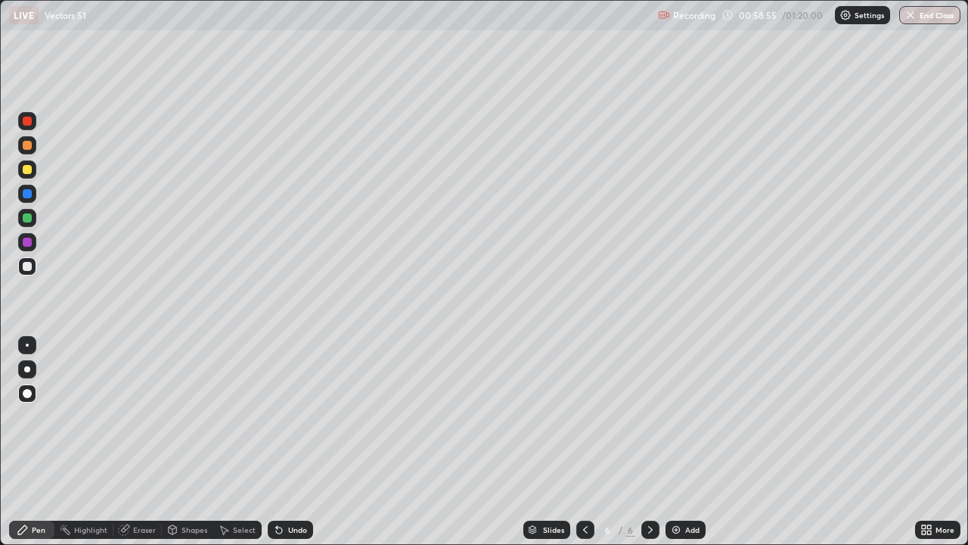
click at [291, 442] on div "Undo" at bounding box center [297, 530] width 19 height 8
click at [290, 442] on div "Undo" at bounding box center [297, 530] width 19 height 8
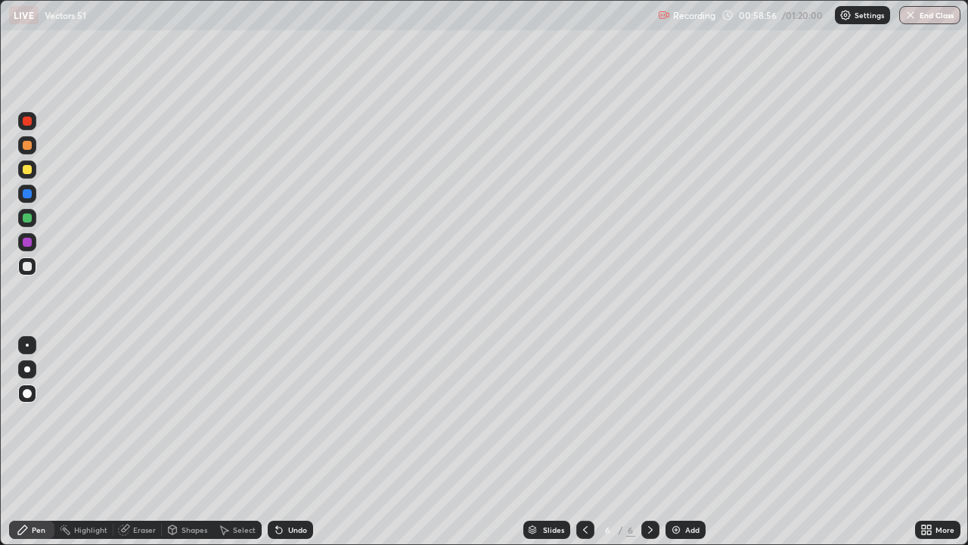
click at [293, 442] on div "Undo" at bounding box center [297, 530] width 19 height 8
click at [292, 442] on div "Undo" at bounding box center [297, 530] width 19 height 8
click at [291, 442] on div "Undo" at bounding box center [297, 530] width 19 height 8
click at [293, 442] on div "Undo" at bounding box center [297, 530] width 19 height 8
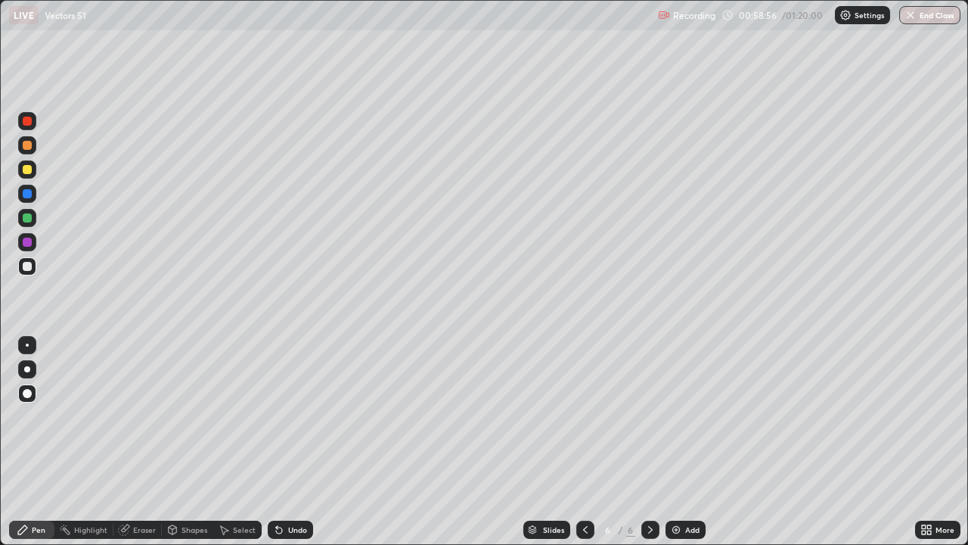
click at [293, 442] on div "Undo" at bounding box center [297, 530] width 19 height 8
click at [649, 442] on icon at bounding box center [651, 530] width 12 height 12
click at [689, 442] on div "Add" at bounding box center [692, 530] width 14 height 8
click at [27, 269] on div at bounding box center [27, 266] width 9 height 9
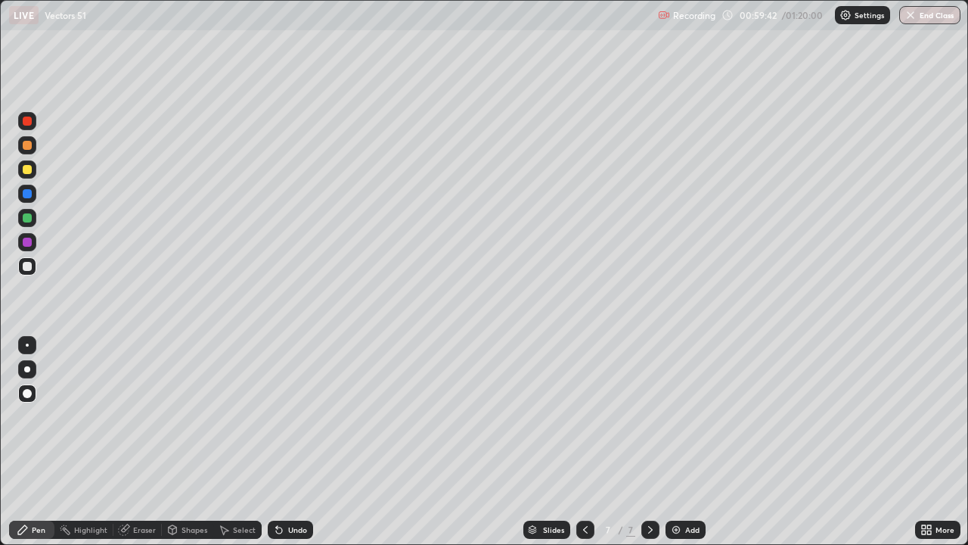
click at [28, 141] on div at bounding box center [27, 145] width 9 height 9
click at [23, 268] on div at bounding box center [27, 266] width 9 height 9
click at [292, 442] on div "Undo" at bounding box center [297, 530] width 19 height 8
click at [290, 442] on div "Undo" at bounding box center [297, 530] width 19 height 8
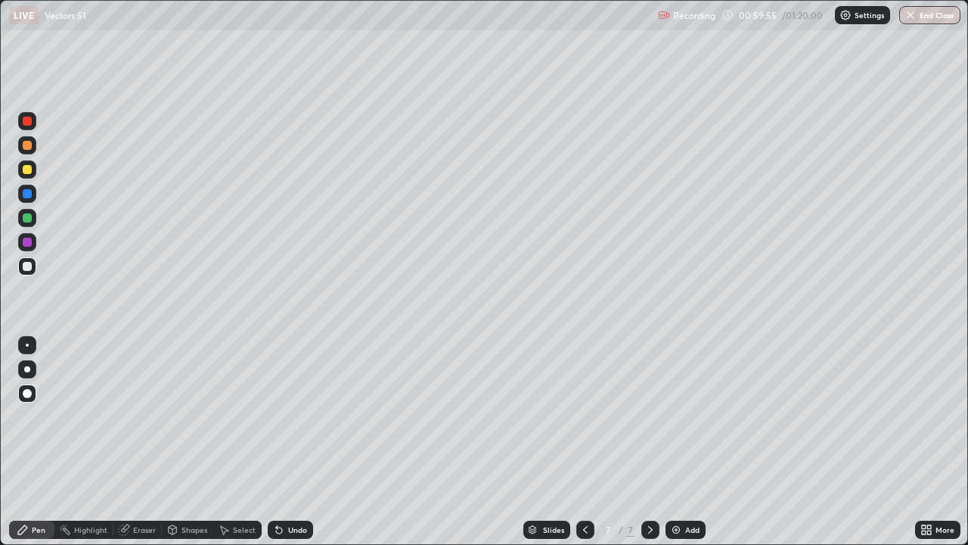
click at [290, 442] on div "Undo" at bounding box center [297, 530] width 19 height 8
click at [28, 129] on div at bounding box center [27, 121] width 18 height 18
click at [28, 273] on div at bounding box center [27, 266] width 18 height 18
click at [293, 442] on div "Undo" at bounding box center [297, 530] width 19 height 8
click at [289, 442] on div "Undo" at bounding box center [297, 530] width 19 height 8
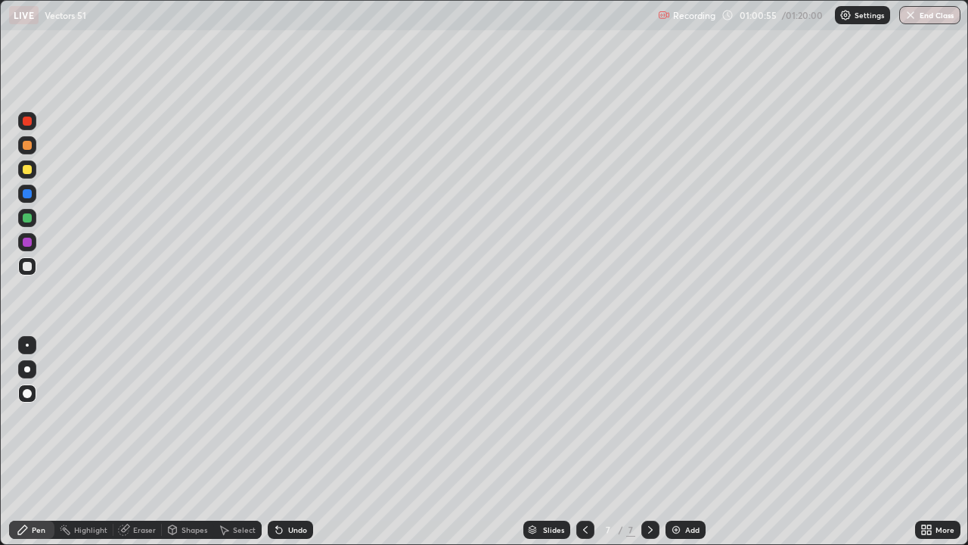
click at [289, 442] on div "Undo" at bounding box center [297, 530] width 19 height 8
click at [290, 442] on div "Undo" at bounding box center [297, 530] width 19 height 8
click at [288, 442] on div "Undo" at bounding box center [297, 530] width 19 height 8
click at [285, 442] on div "Undo" at bounding box center [290, 529] width 45 height 18
click at [28, 259] on div at bounding box center [27, 266] width 18 height 18
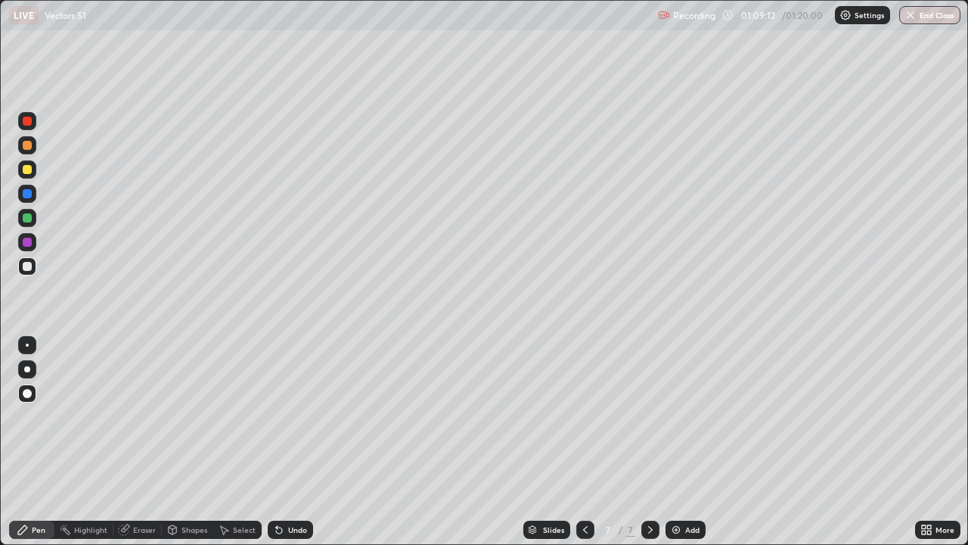
click at [657, 442] on div at bounding box center [651, 529] width 18 height 18
click at [680, 442] on img at bounding box center [676, 530] width 12 height 12
click at [27, 442] on icon at bounding box center [23, 530] width 12 height 12
click at [20, 272] on div at bounding box center [27, 266] width 18 height 18
click at [583, 442] on div at bounding box center [585, 529] width 18 height 18
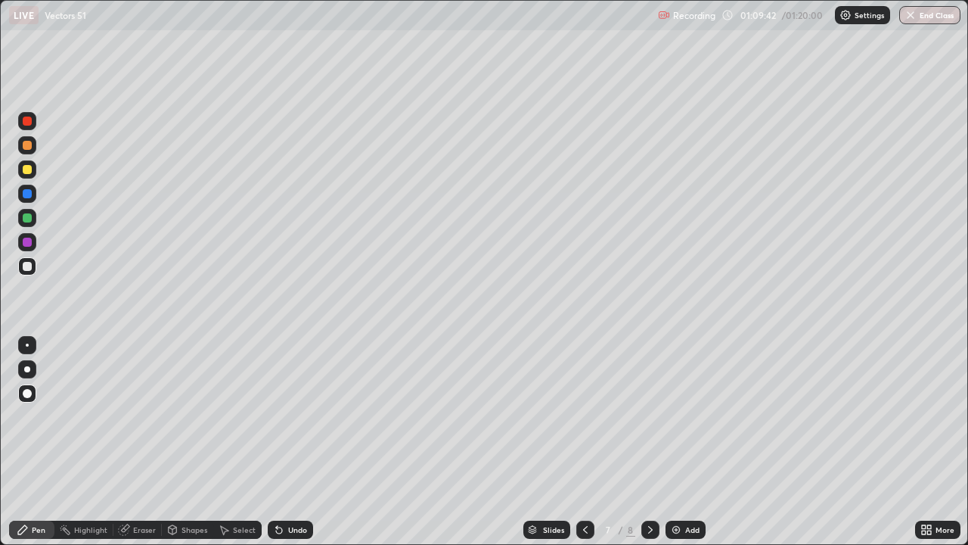
click at [584, 442] on icon at bounding box center [585, 530] width 12 height 12
click at [651, 442] on icon at bounding box center [651, 530] width 12 height 12
click at [650, 442] on icon at bounding box center [651, 530] width 12 height 12
click at [650, 442] on icon at bounding box center [650, 530] width 5 height 8
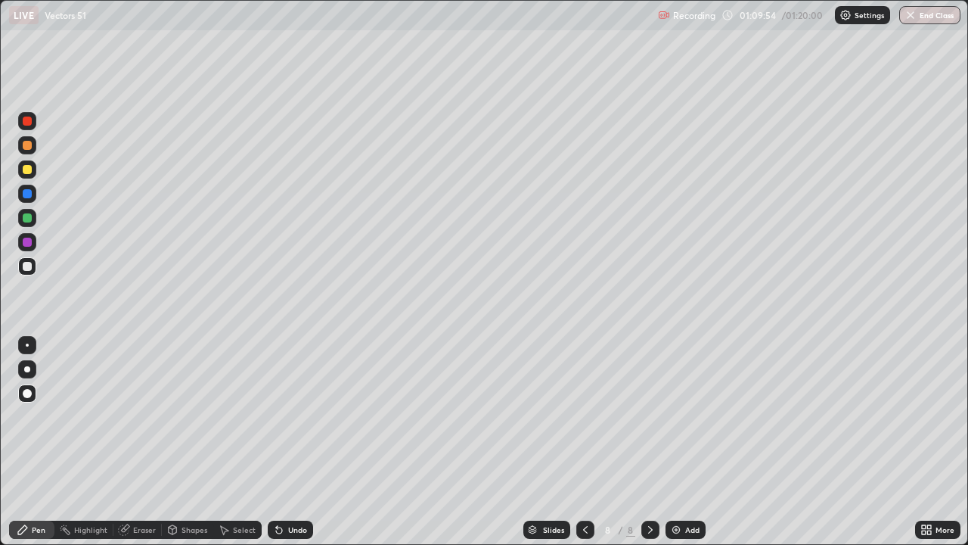
click at [648, 442] on icon at bounding box center [651, 530] width 12 height 12
click at [31, 244] on div at bounding box center [27, 242] width 9 height 9
click at [30, 258] on div at bounding box center [27, 266] width 18 height 18
click at [29, 169] on div at bounding box center [27, 169] width 9 height 9
click at [27, 267] on div at bounding box center [27, 266] width 9 height 9
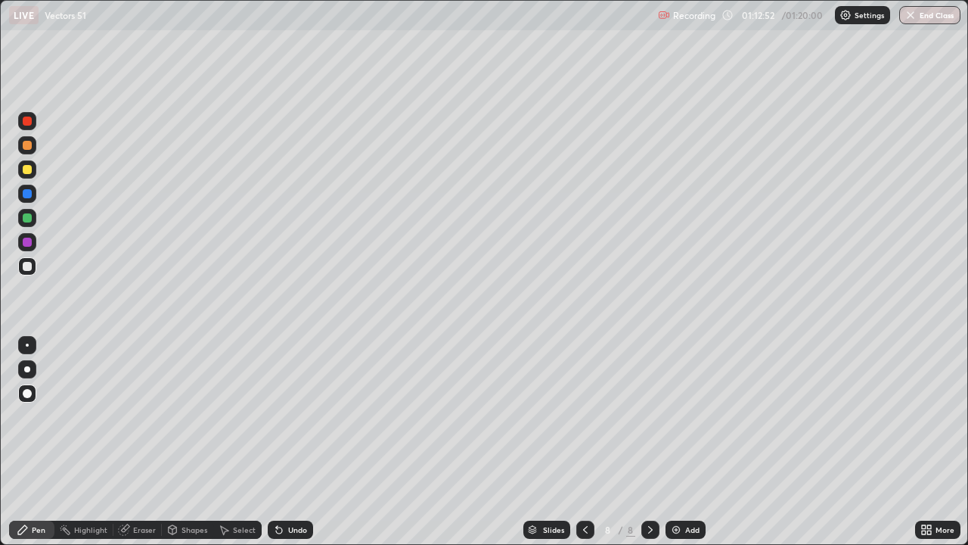
click at [26, 259] on div at bounding box center [27, 266] width 18 height 18
click at [29, 241] on div at bounding box center [27, 242] width 9 height 9
click at [27, 267] on div at bounding box center [27, 266] width 9 height 9
click at [27, 244] on div at bounding box center [27, 242] width 9 height 9
click at [28, 194] on div at bounding box center [27, 193] width 9 height 9
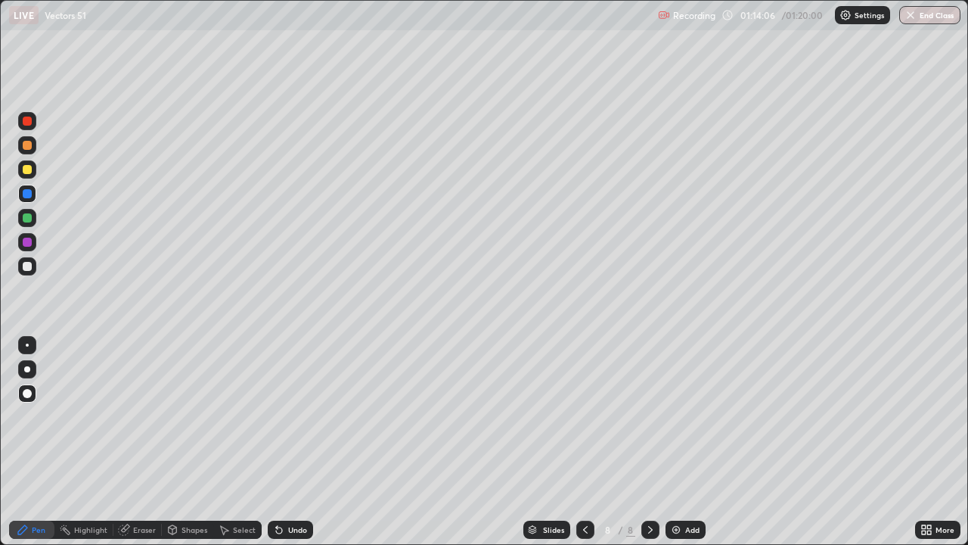
click at [27, 171] on div at bounding box center [27, 169] width 9 height 9
click at [30, 219] on div at bounding box center [27, 217] width 9 height 9
click at [297, 442] on div "Undo" at bounding box center [297, 530] width 19 height 8
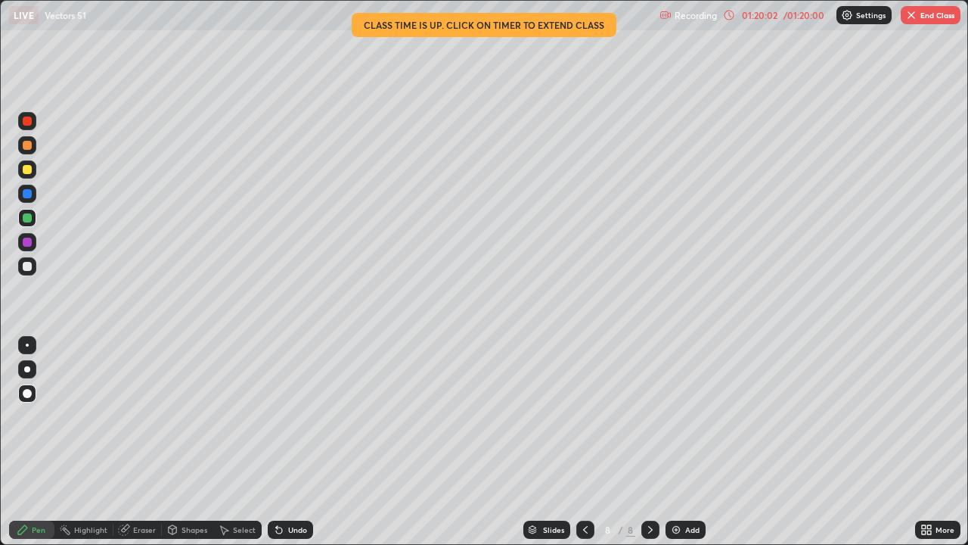
click at [923, 23] on button "End Class" at bounding box center [931, 15] width 60 height 18
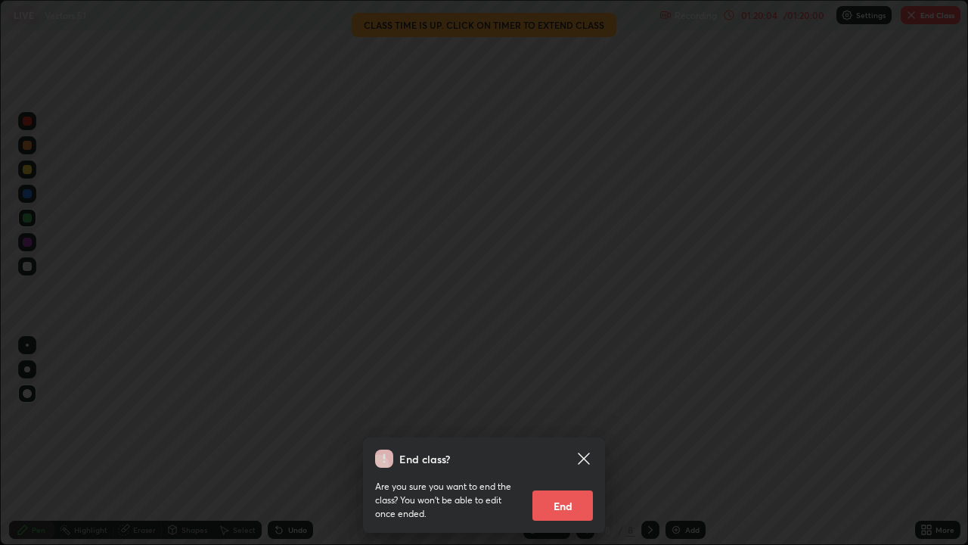
click at [567, 442] on button "End" at bounding box center [563, 505] width 61 height 30
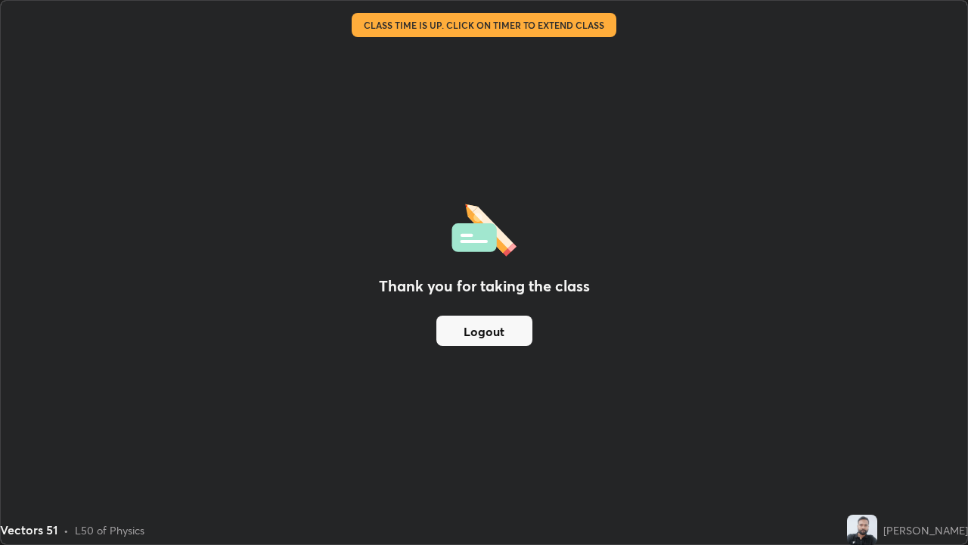
click at [501, 331] on button "Logout" at bounding box center [485, 330] width 96 height 30
